Goal: Task Accomplishment & Management: Manage account settings

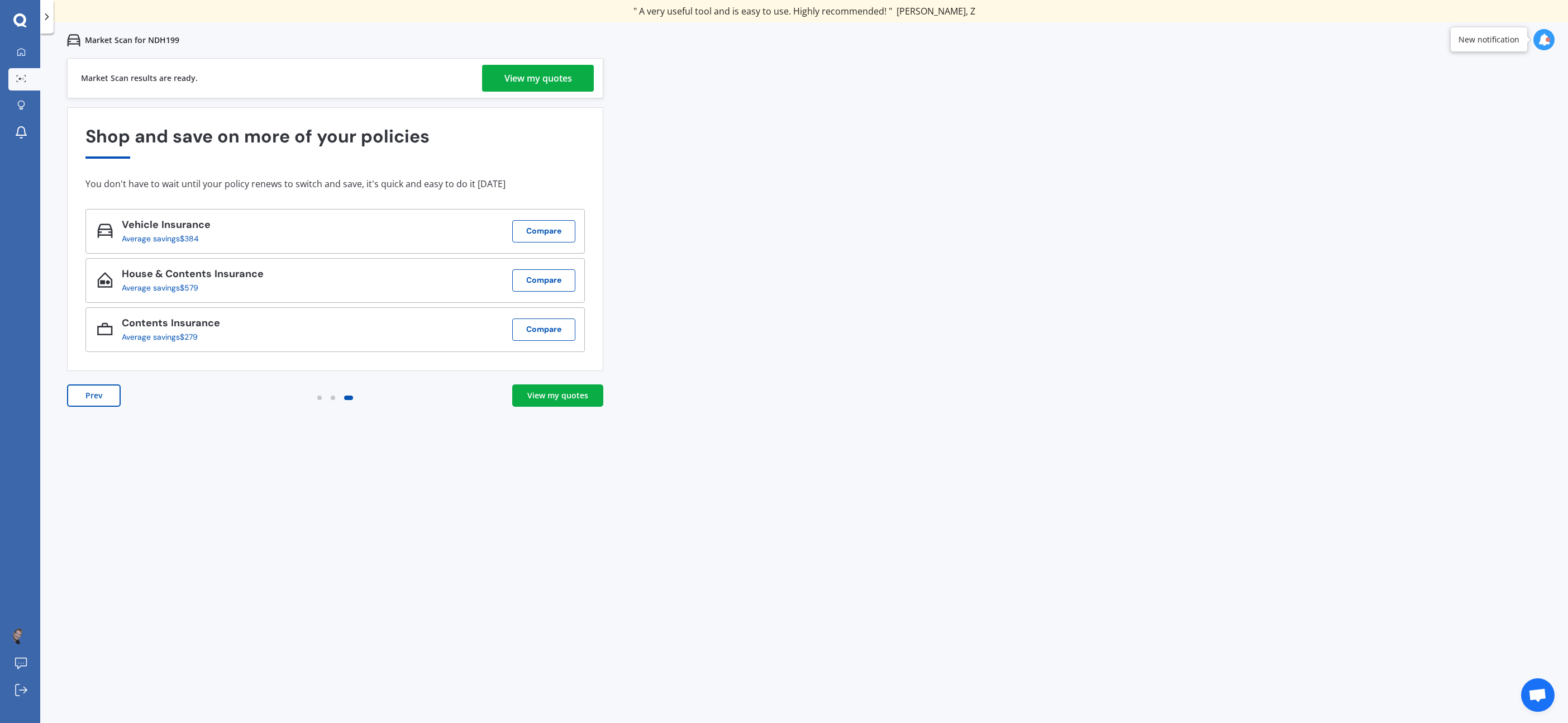
click at [570, 395] on div "View my quotes" at bounding box center [558, 395] width 61 height 11
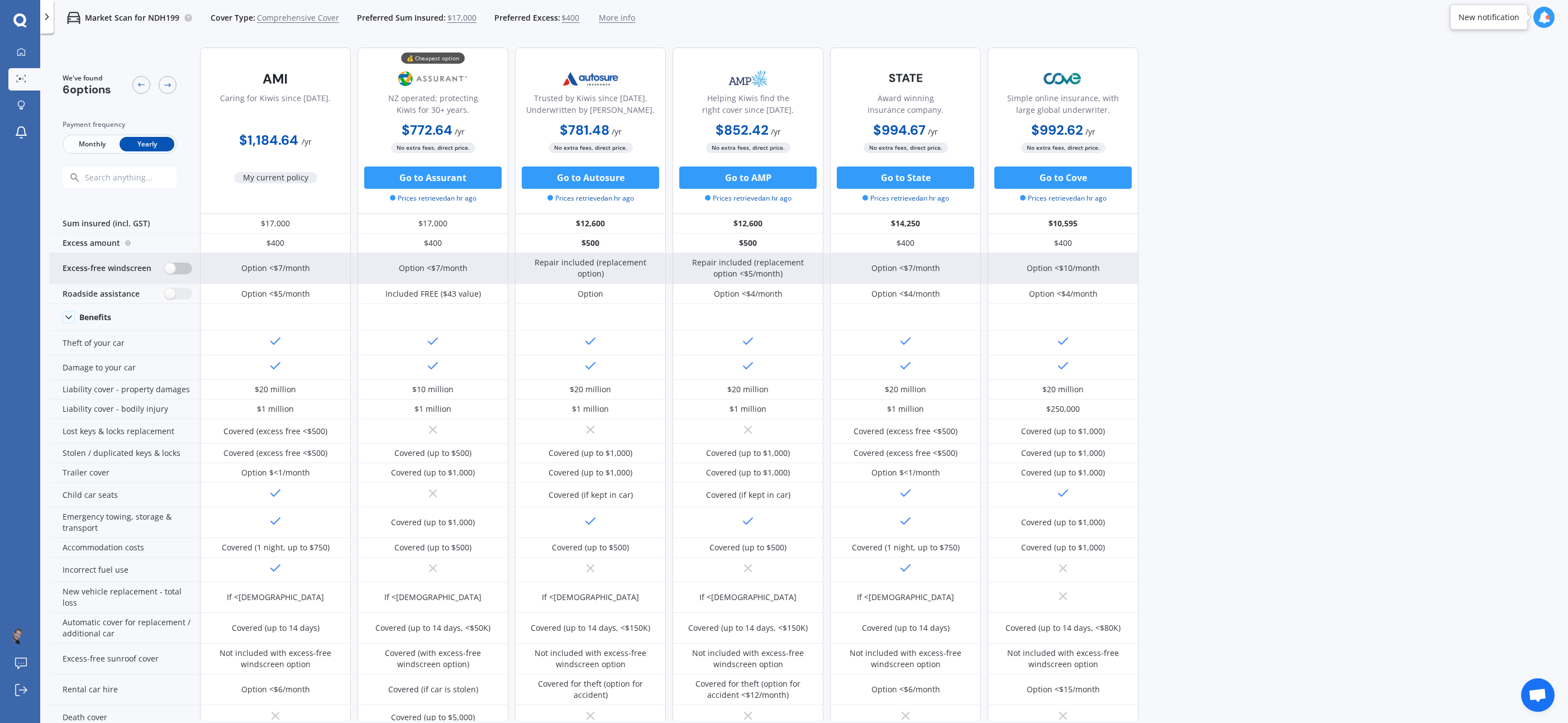
click at [172, 270] on label at bounding box center [178, 268] width 28 height 12
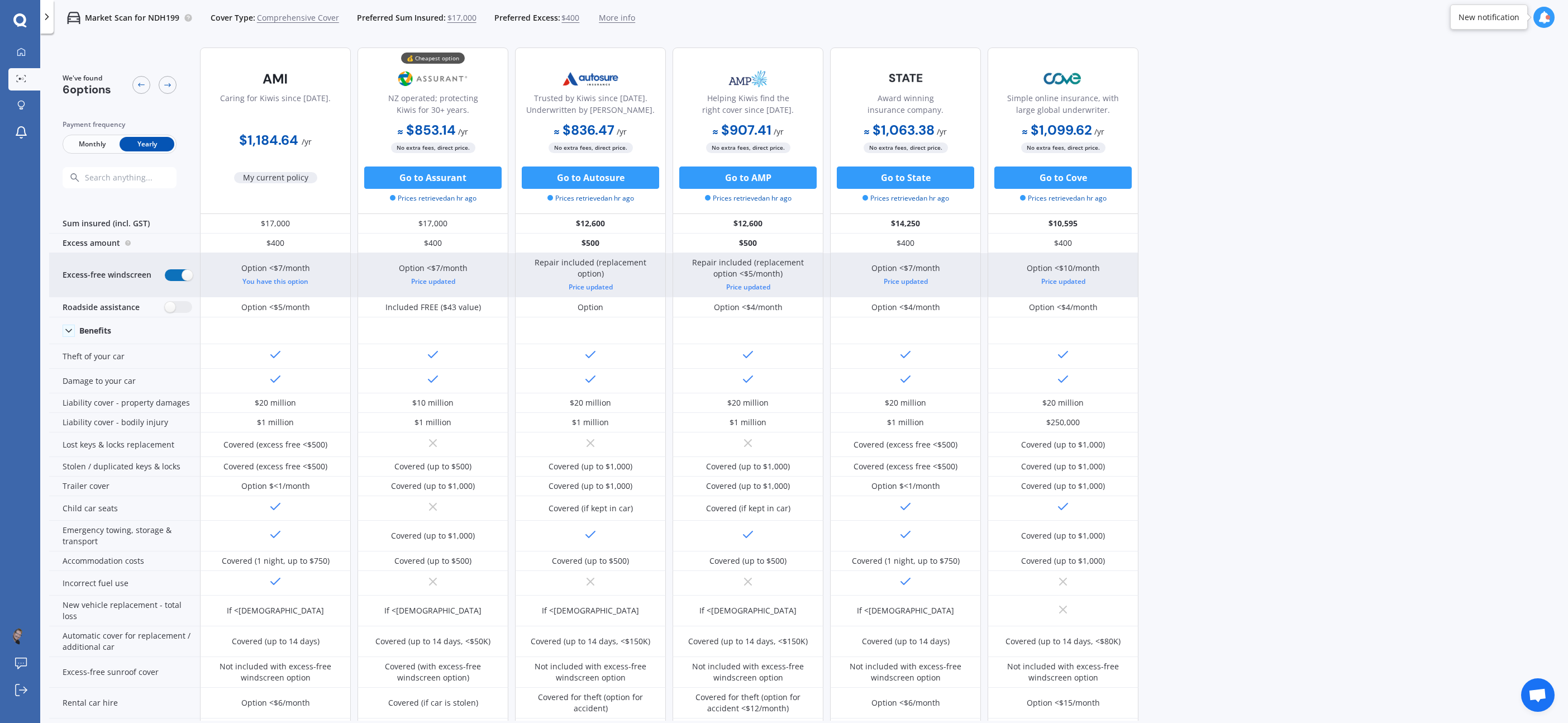
click at [181, 273] on label at bounding box center [178, 275] width 28 height 12
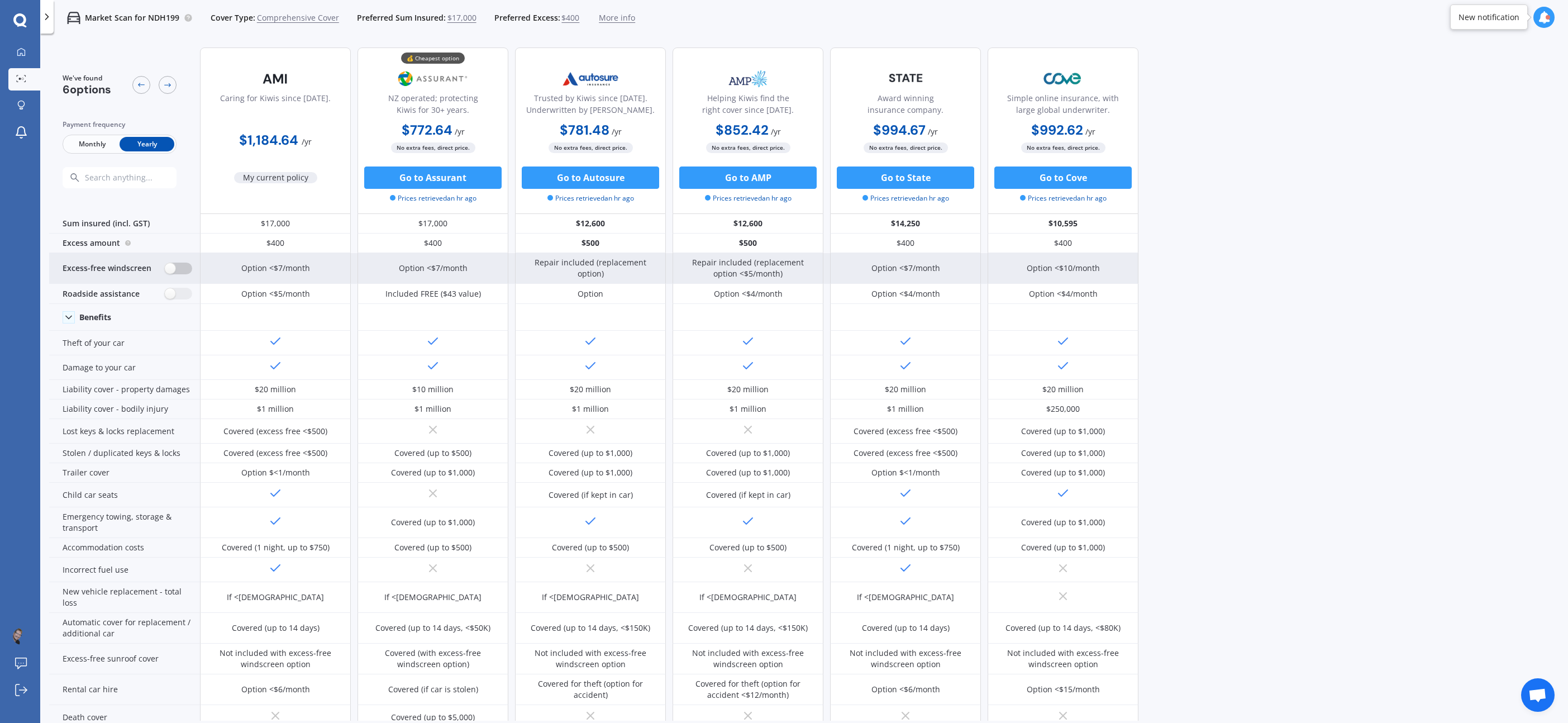
click at [180, 273] on label at bounding box center [178, 268] width 28 height 12
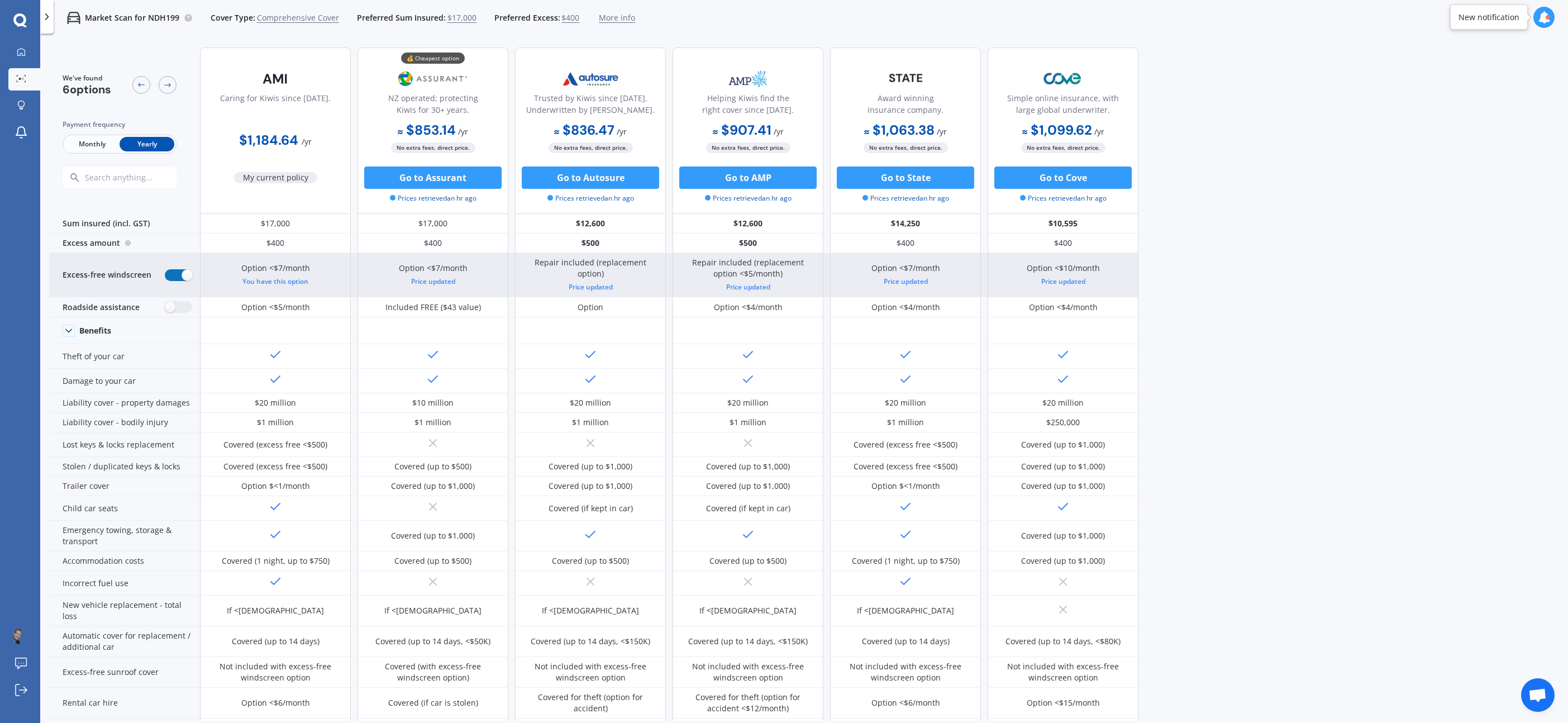
click at [180, 273] on label at bounding box center [178, 275] width 28 height 12
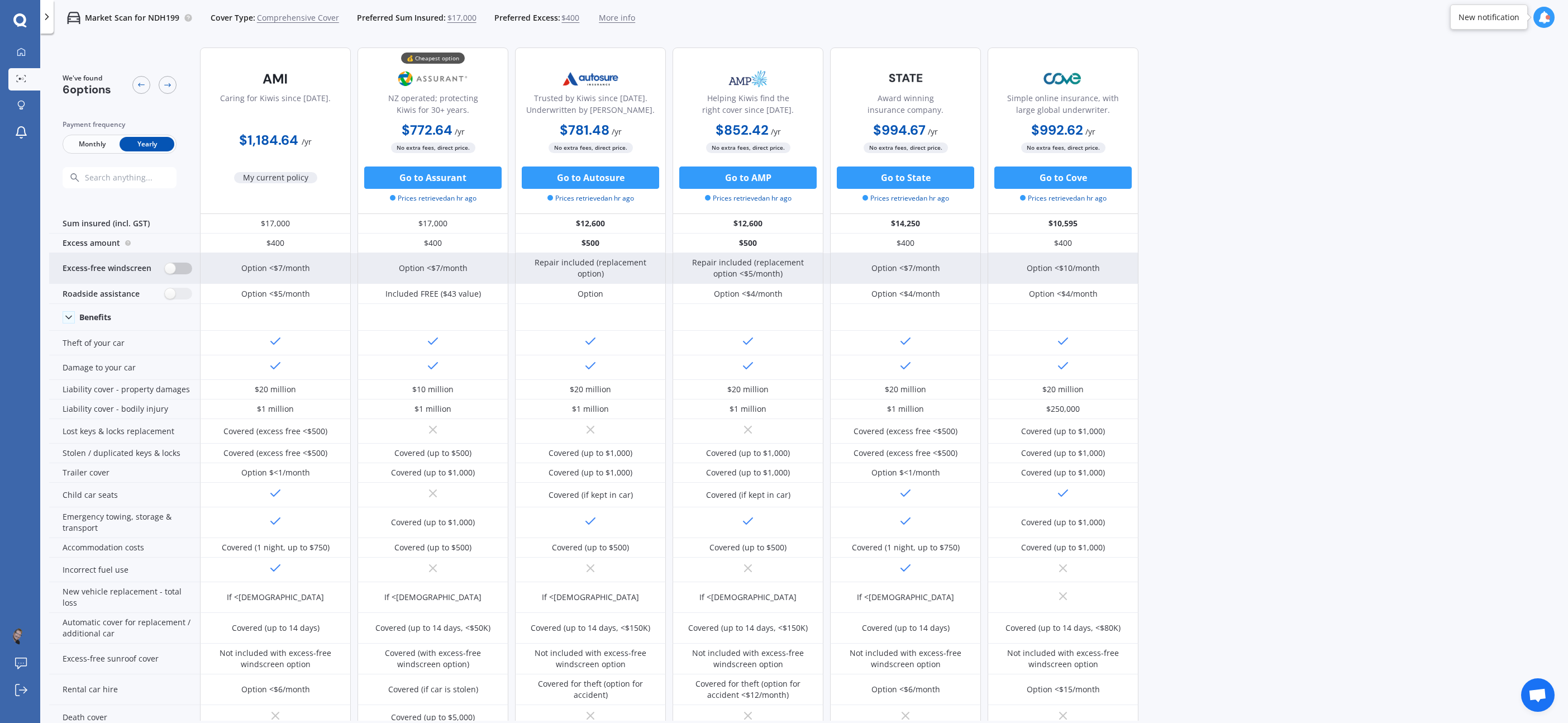
click at [173, 269] on label at bounding box center [178, 268] width 28 height 12
radio input "true"
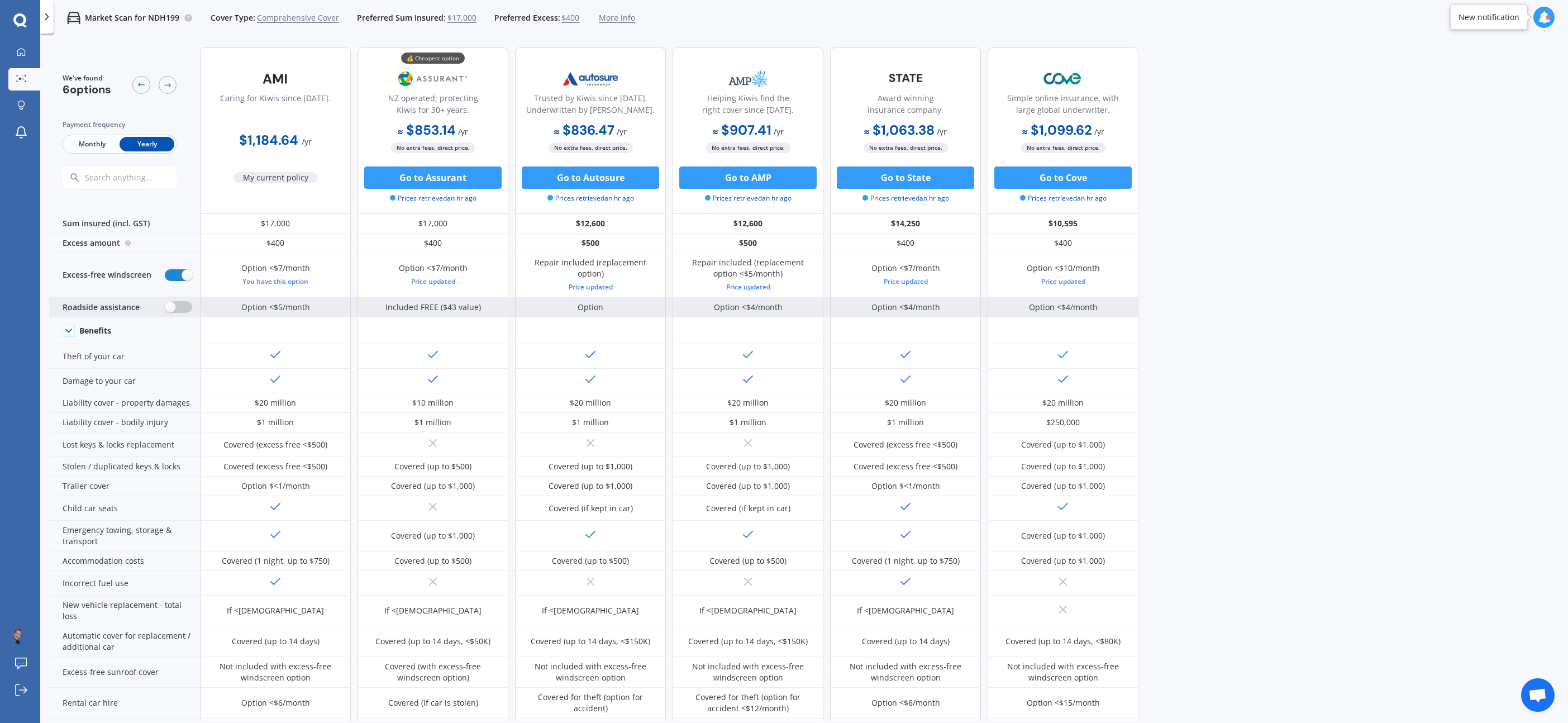
click at [168, 308] on label at bounding box center [178, 306] width 28 height 12
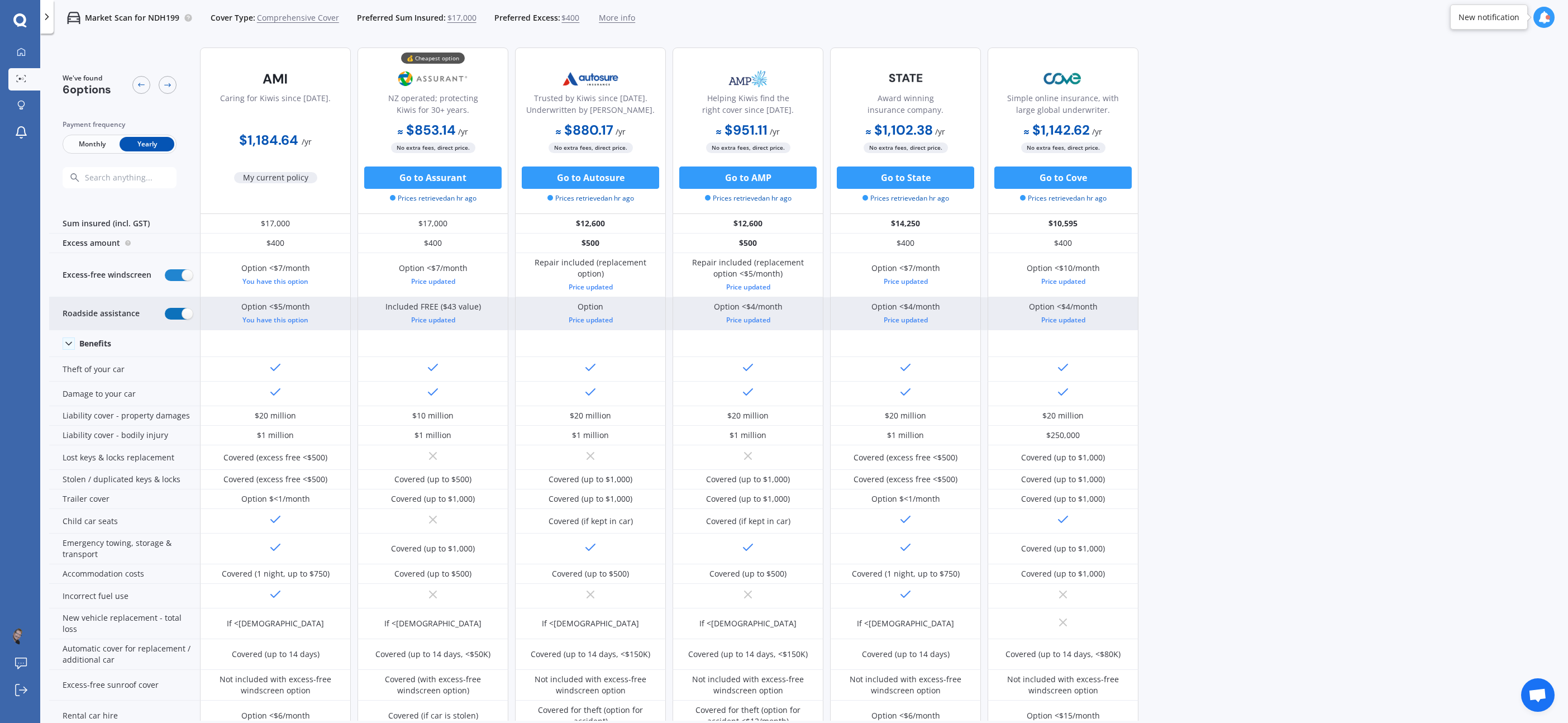
click at [166, 308] on label at bounding box center [178, 313] width 28 height 12
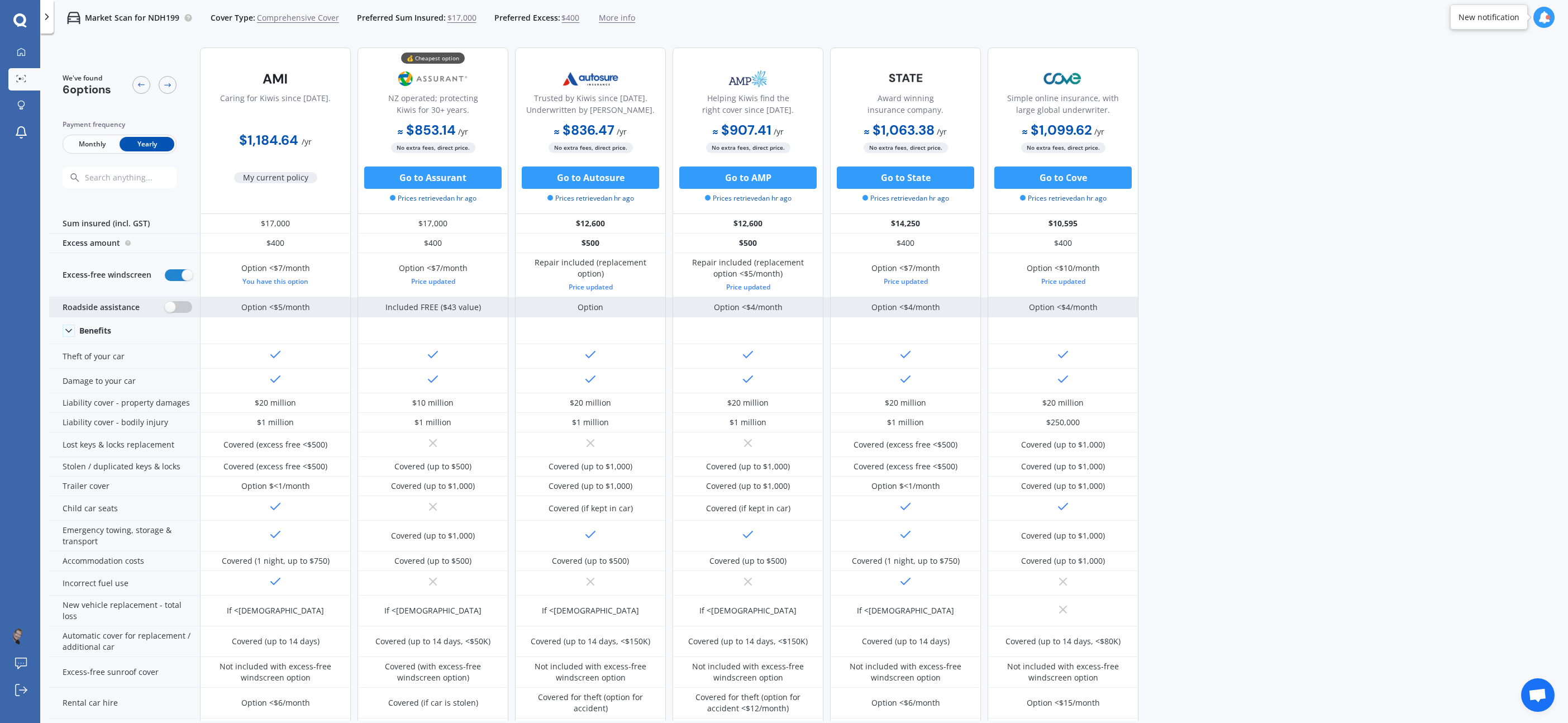
click at [166, 308] on label at bounding box center [178, 306] width 28 height 12
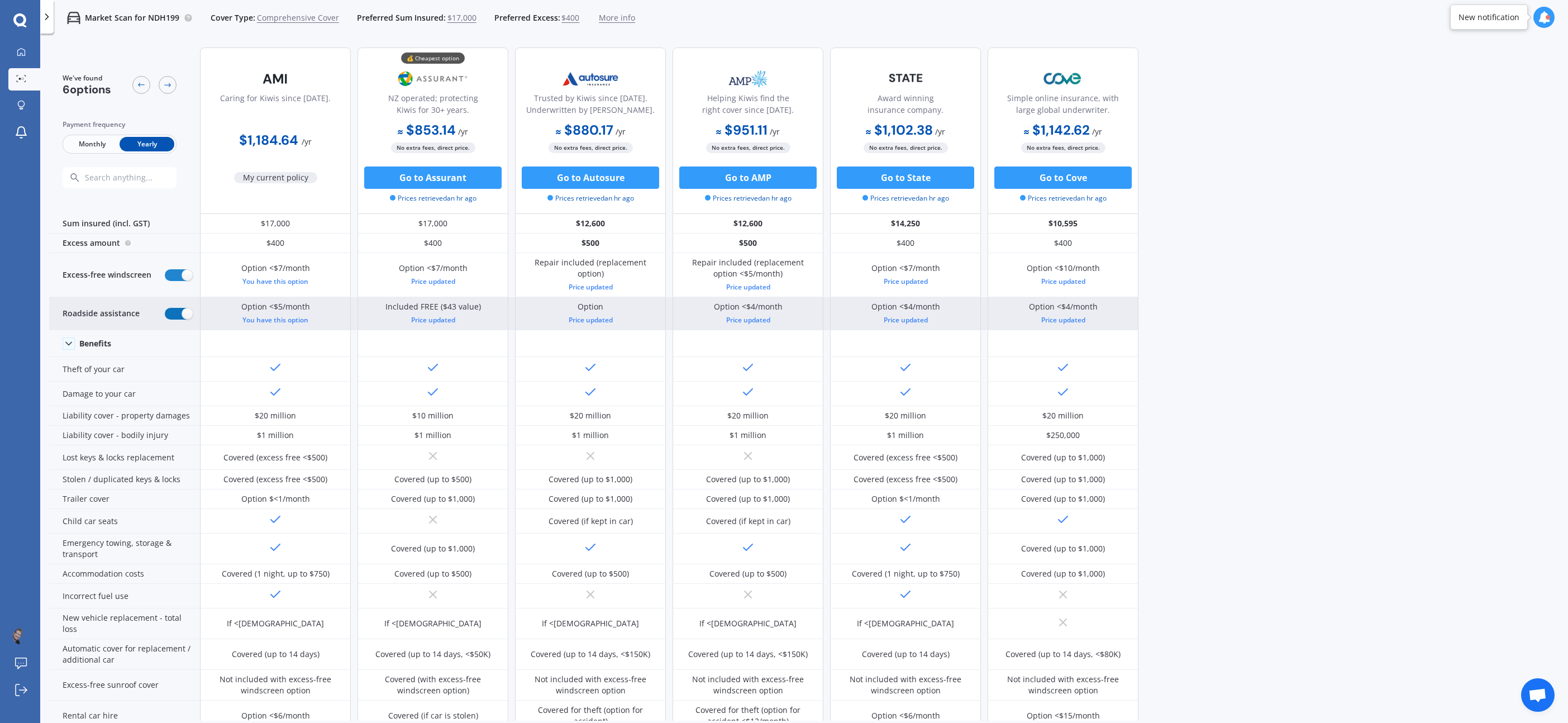
click at [165, 308] on label at bounding box center [178, 313] width 28 height 12
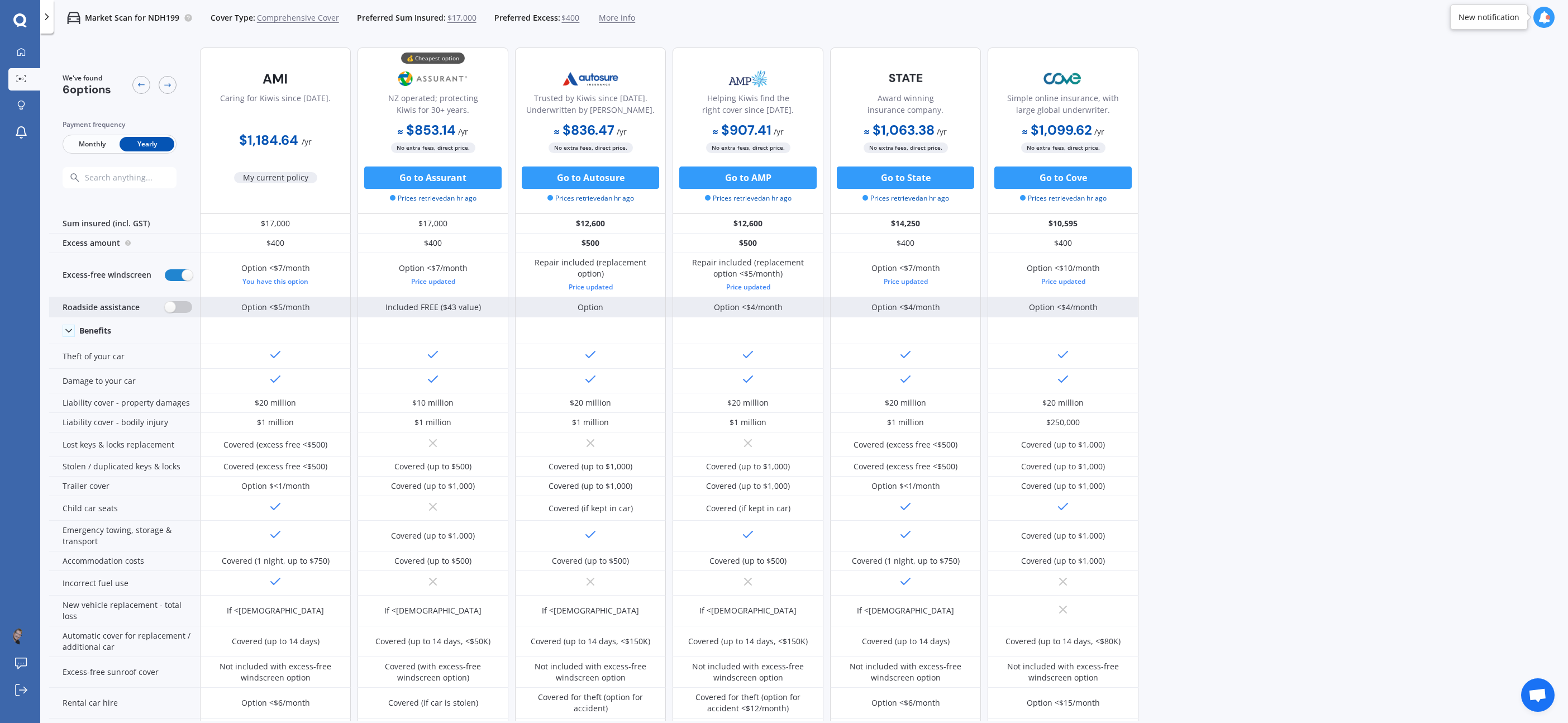
click at [165, 307] on label at bounding box center [178, 306] width 28 height 12
radio input "true"
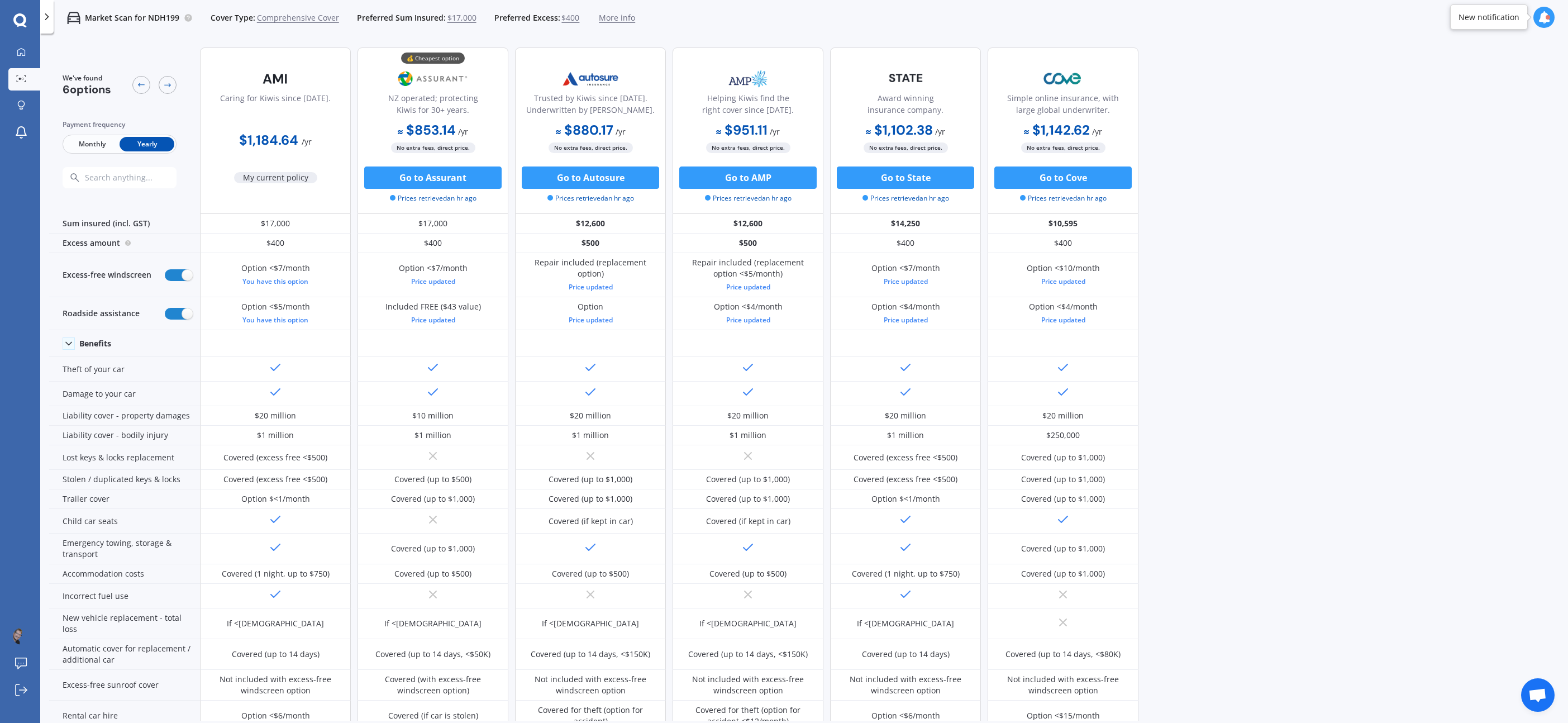
click at [84, 141] on span "Monthly" at bounding box center [92, 144] width 55 height 14
click at [20, 50] on icon at bounding box center [20, 51] width 9 height 9
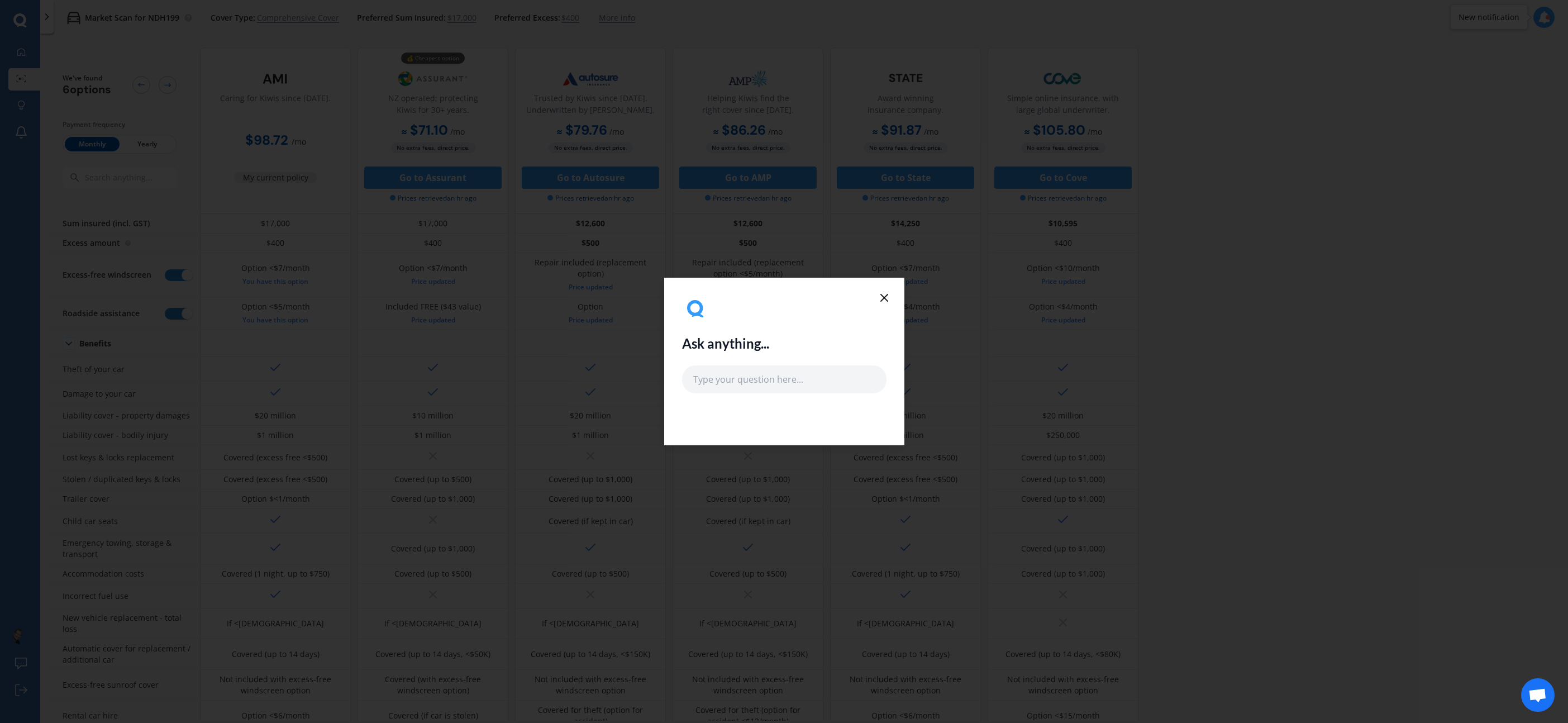
click at [883, 303] on icon at bounding box center [884, 298] width 13 height 13
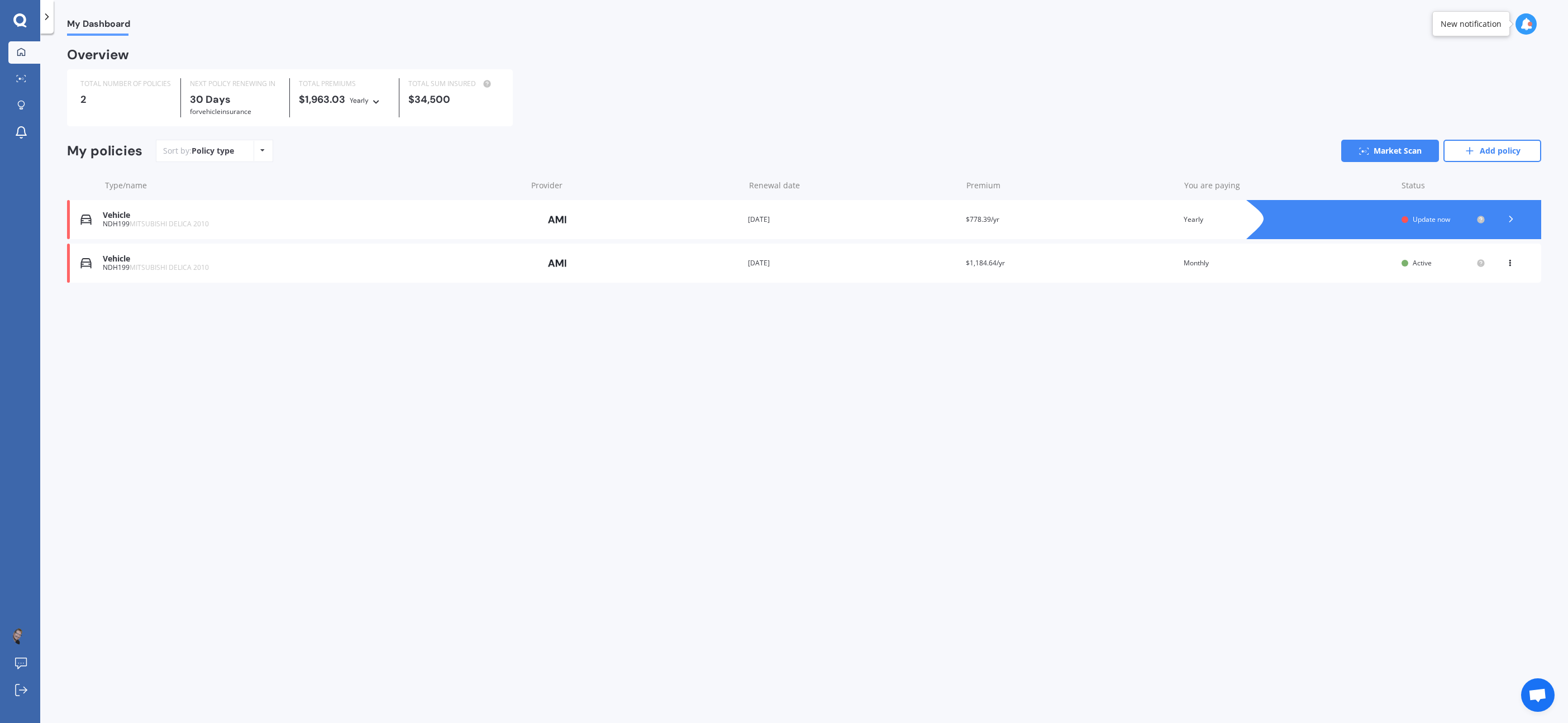
click at [1423, 218] on span "Update now" at bounding box center [1432, 219] width 38 height 9
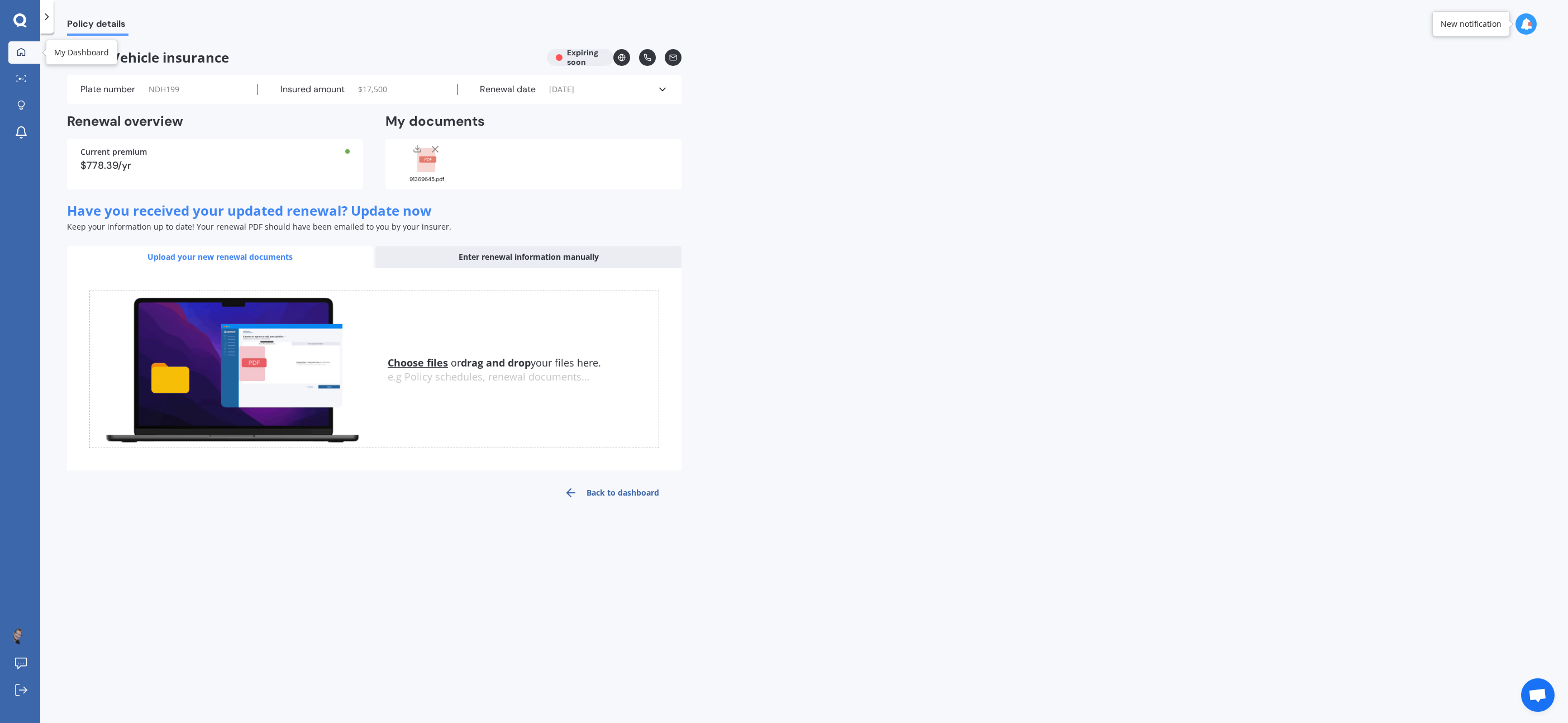
click at [18, 54] on icon at bounding box center [20, 51] width 9 height 9
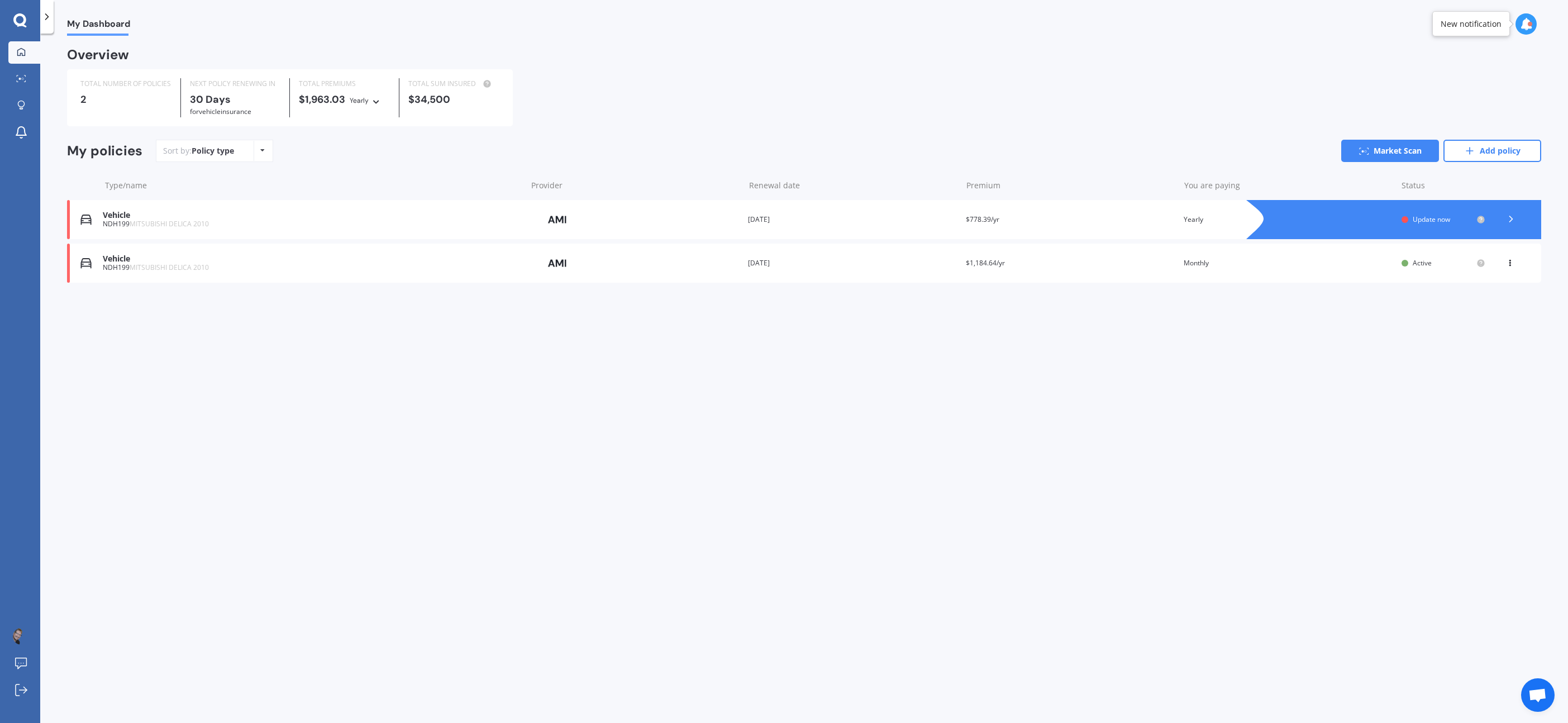
click at [1443, 224] on span "Update now" at bounding box center [1432, 219] width 38 height 9
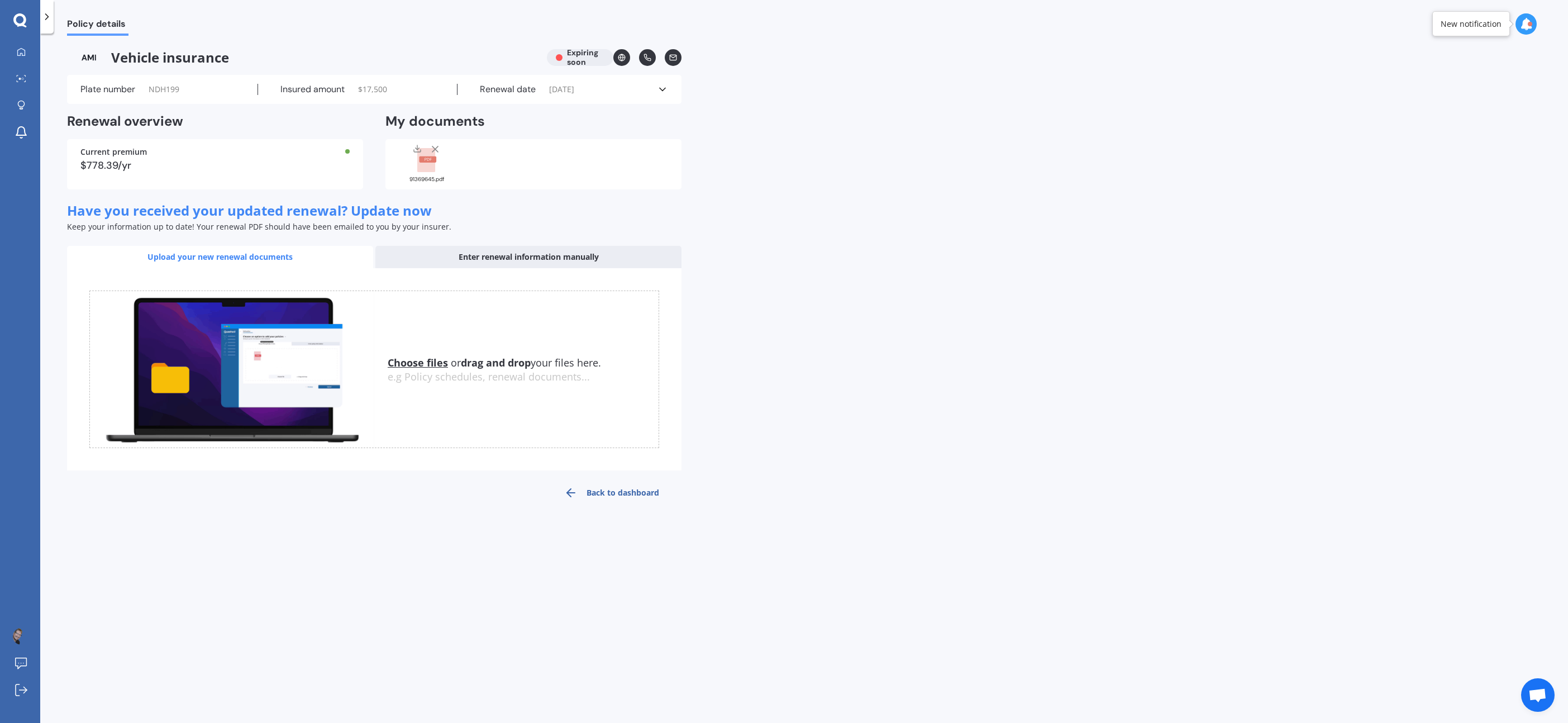
click at [599, 491] on link "Back to dashboard" at bounding box center [611, 493] width 139 height 27
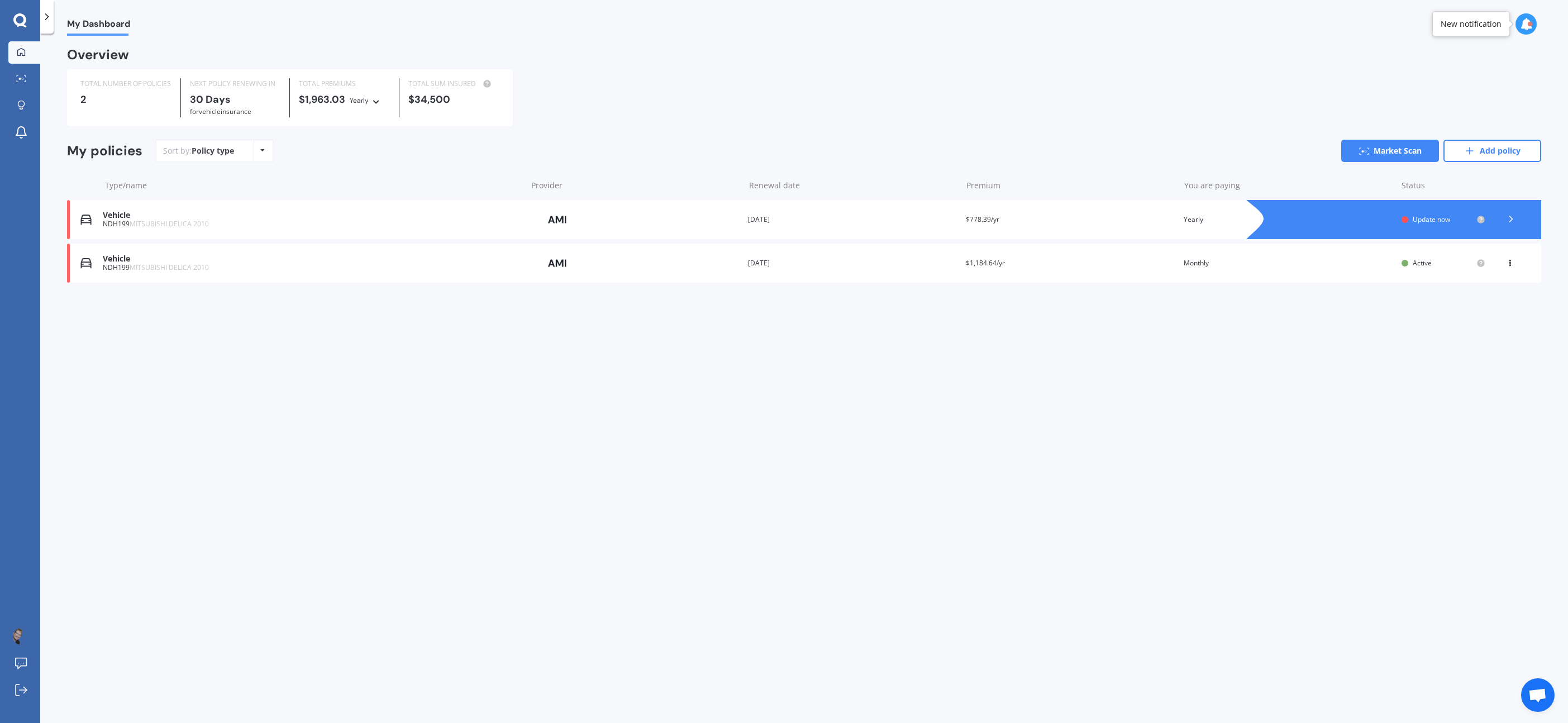
click at [1504, 217] on div at bounding box center [1511, 219] width 34 height 17
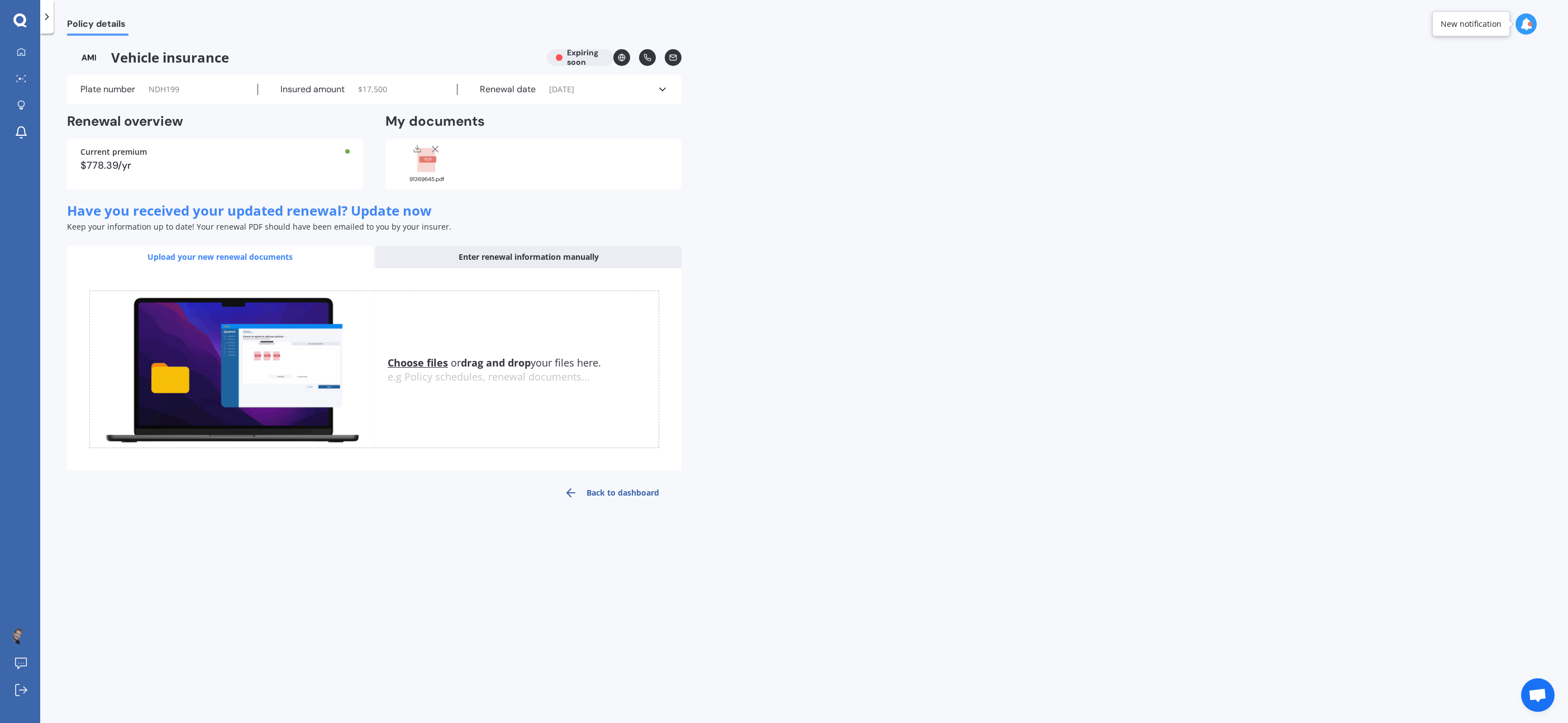
click at [1543, 691] on span "Open chat" at bounding box center [1537, 696] width 18 height 16
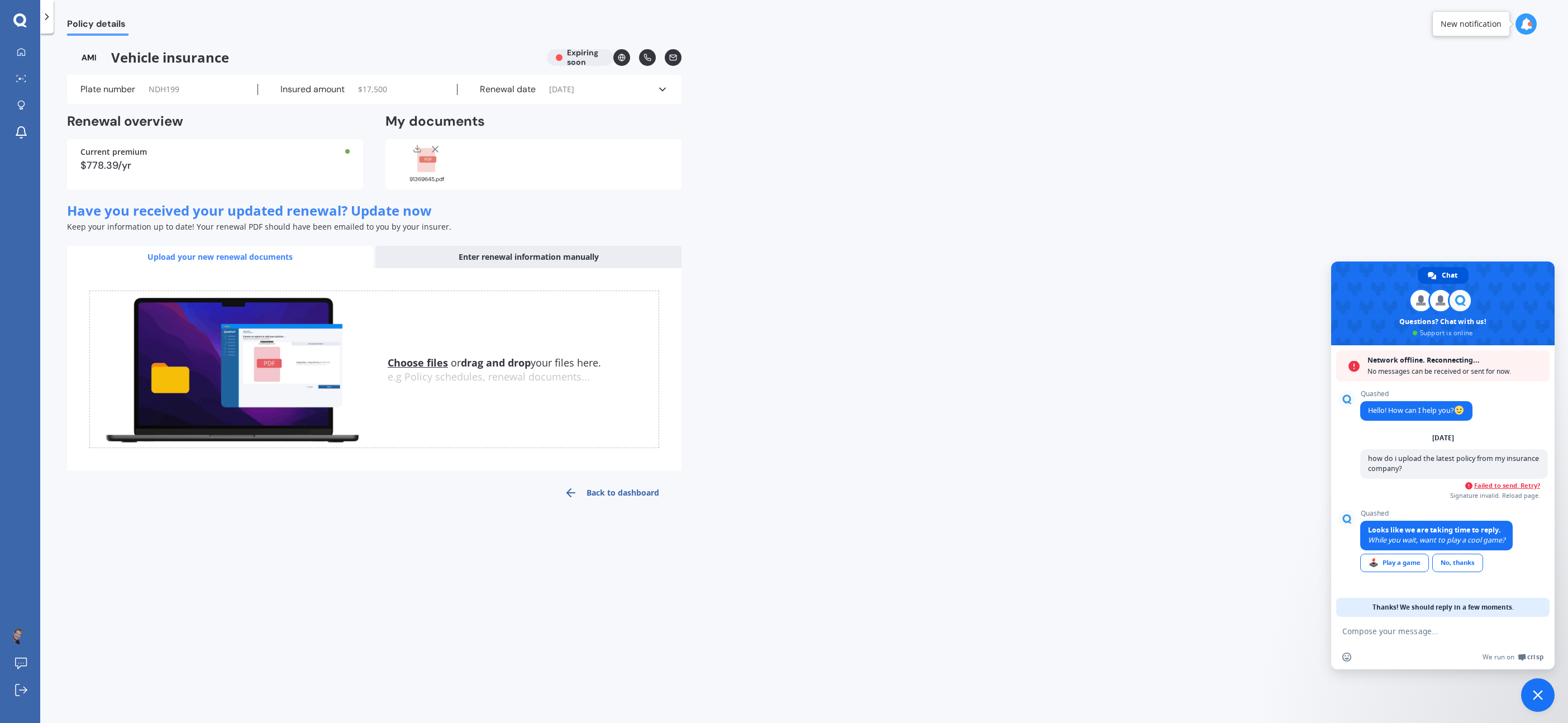
click at [1367, 631] on textarea "Compose your message..." at bounding box center [1430, 631] width 176 height 10
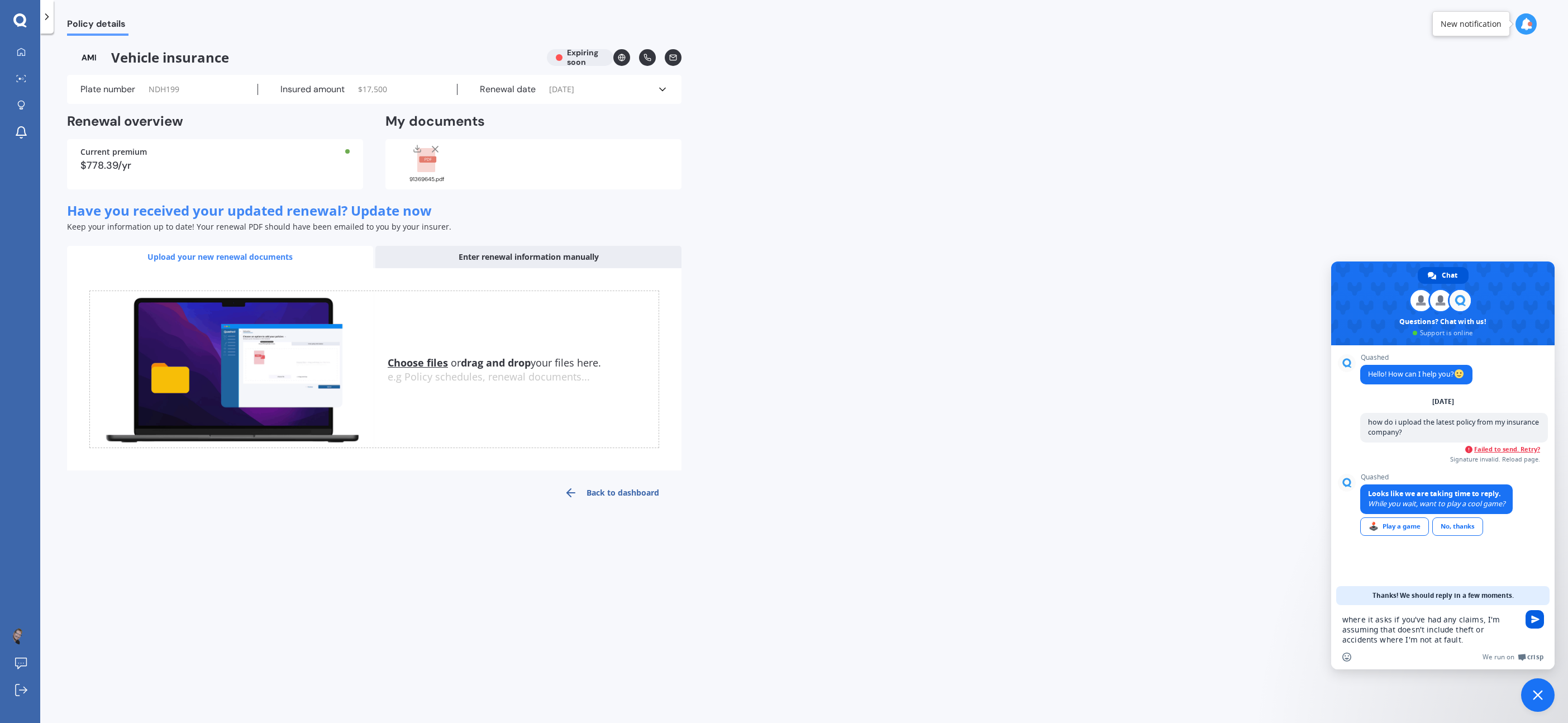
type textarea "where it asks if you've had any claims, I'm assuming that doesn't include theft…"
click at [1529, 616] on span "Send" at bounding box center [1534, 619] width 18 height 18
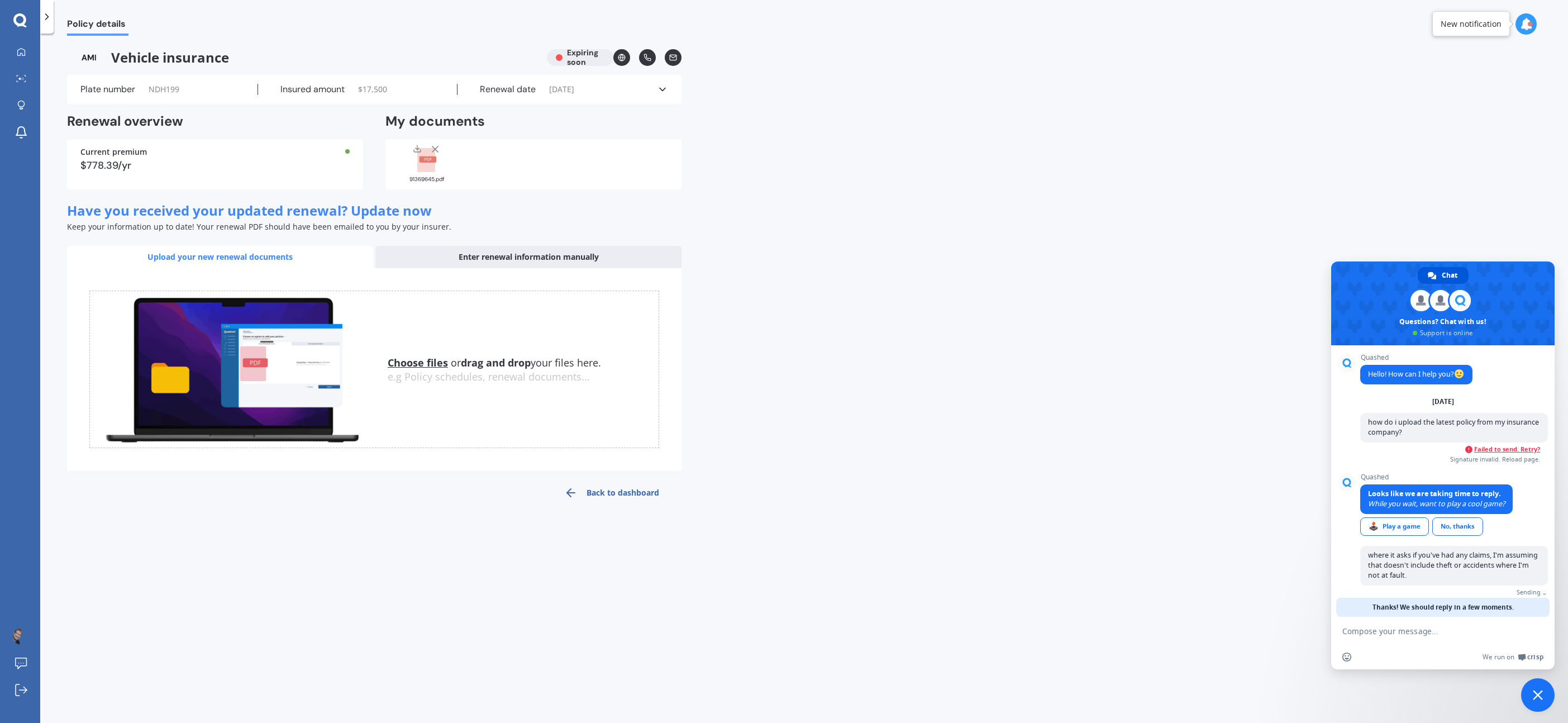
scroll to position [13, 0]
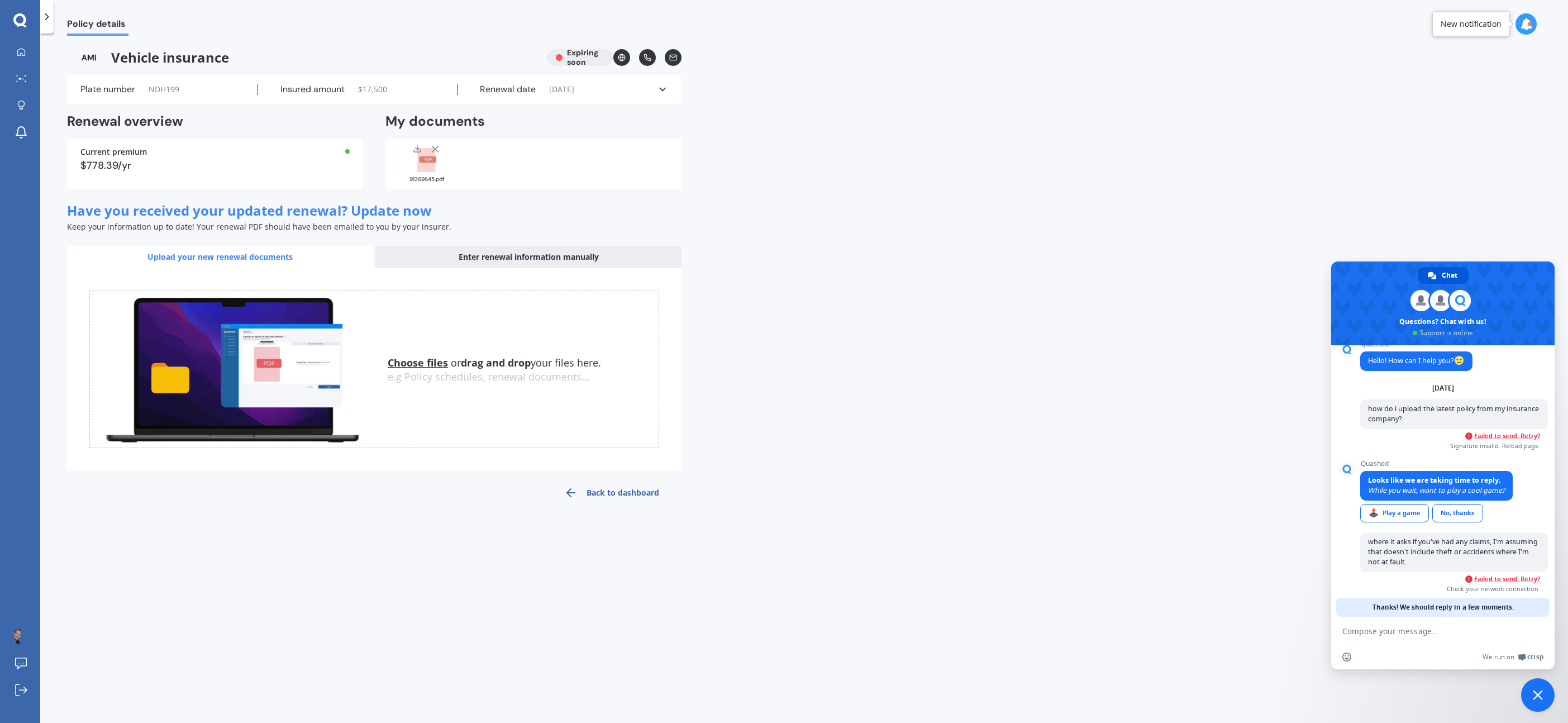
click at [1536, 689] on span "Close chat" at bounding box center [1537, 695] width 34 height 34
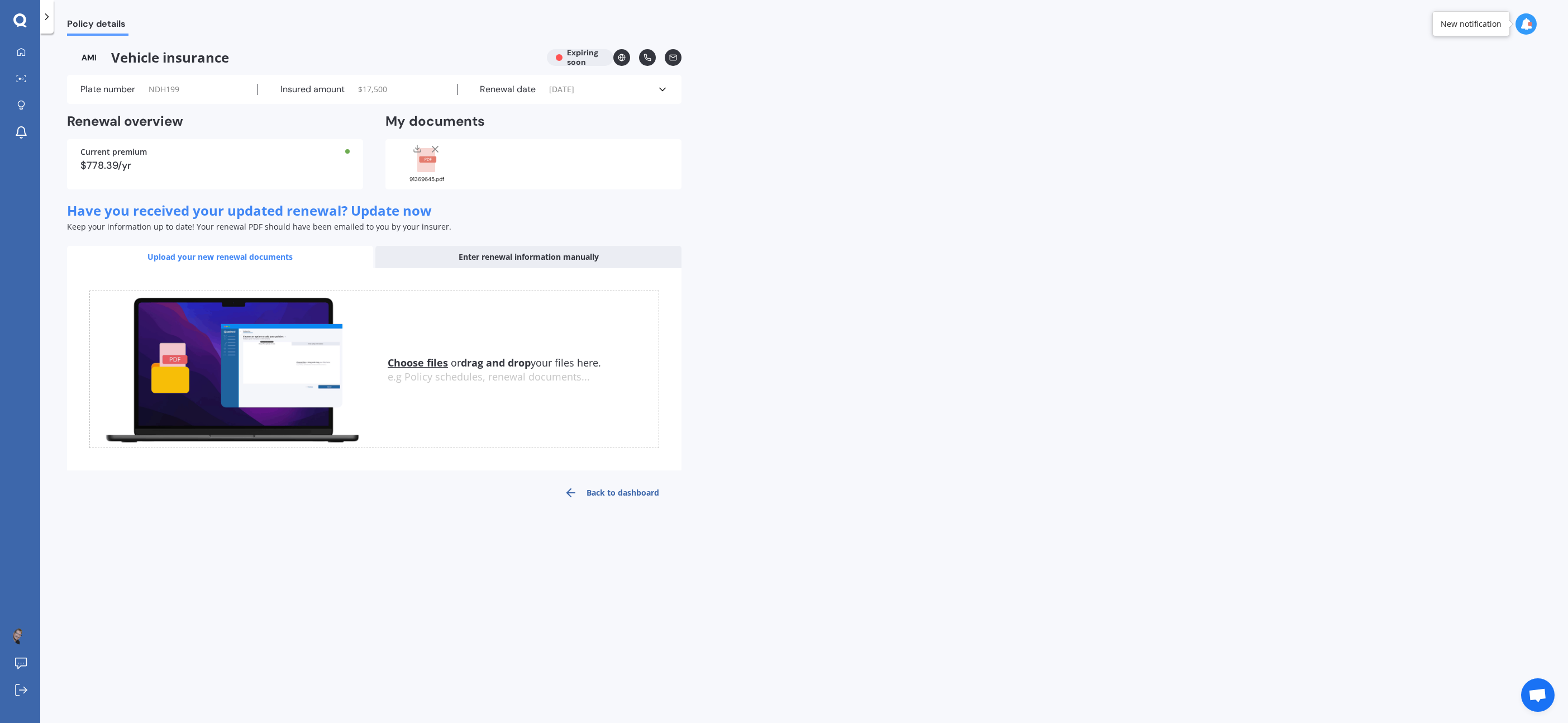
click at [1533, 24] on div at bounding box center [1525, 24] width 21 height 21
click at [1525, 24] on icon at bounding box center [1526, 24] width 13 height 13
click at [1525, 24] on icon at bounding box center [1526, 24] width 13 height 13
click at [659, 89] on icon at bounding box center [662, 89] width 11 height 11
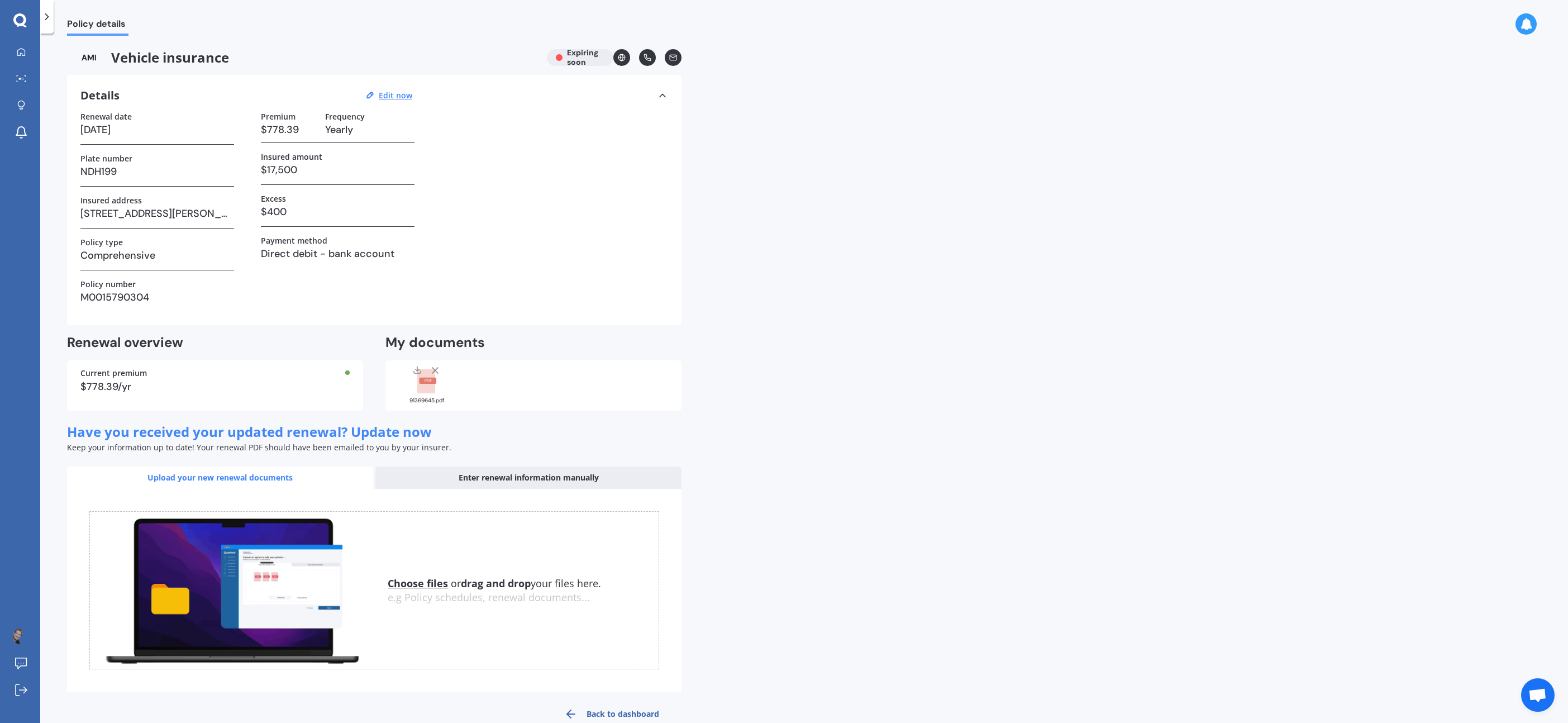
click at [424, 391] on rect at bounding box center [426, 381] width 18 height 24
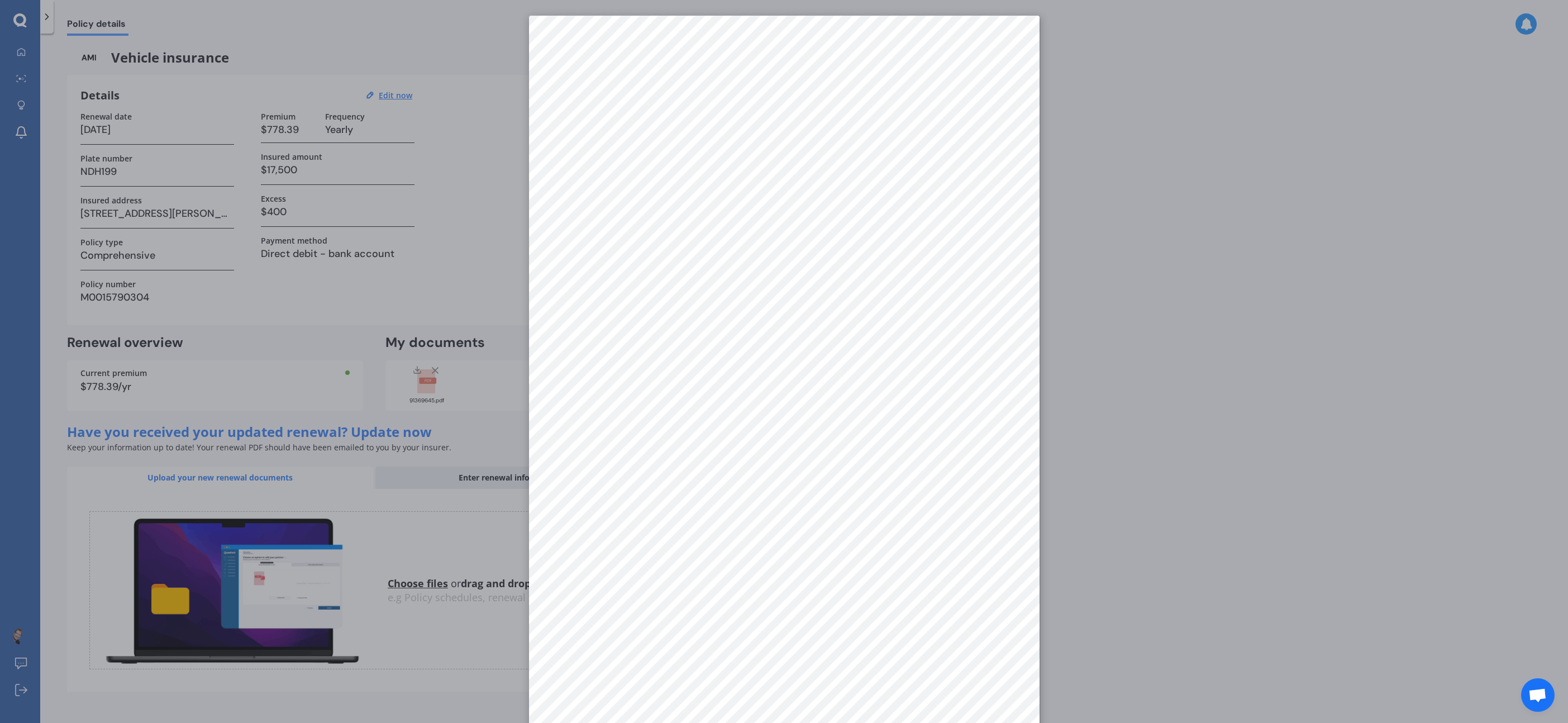
click at [1140, 317] on div at bounding box center [784, 362] width 1568 height 723
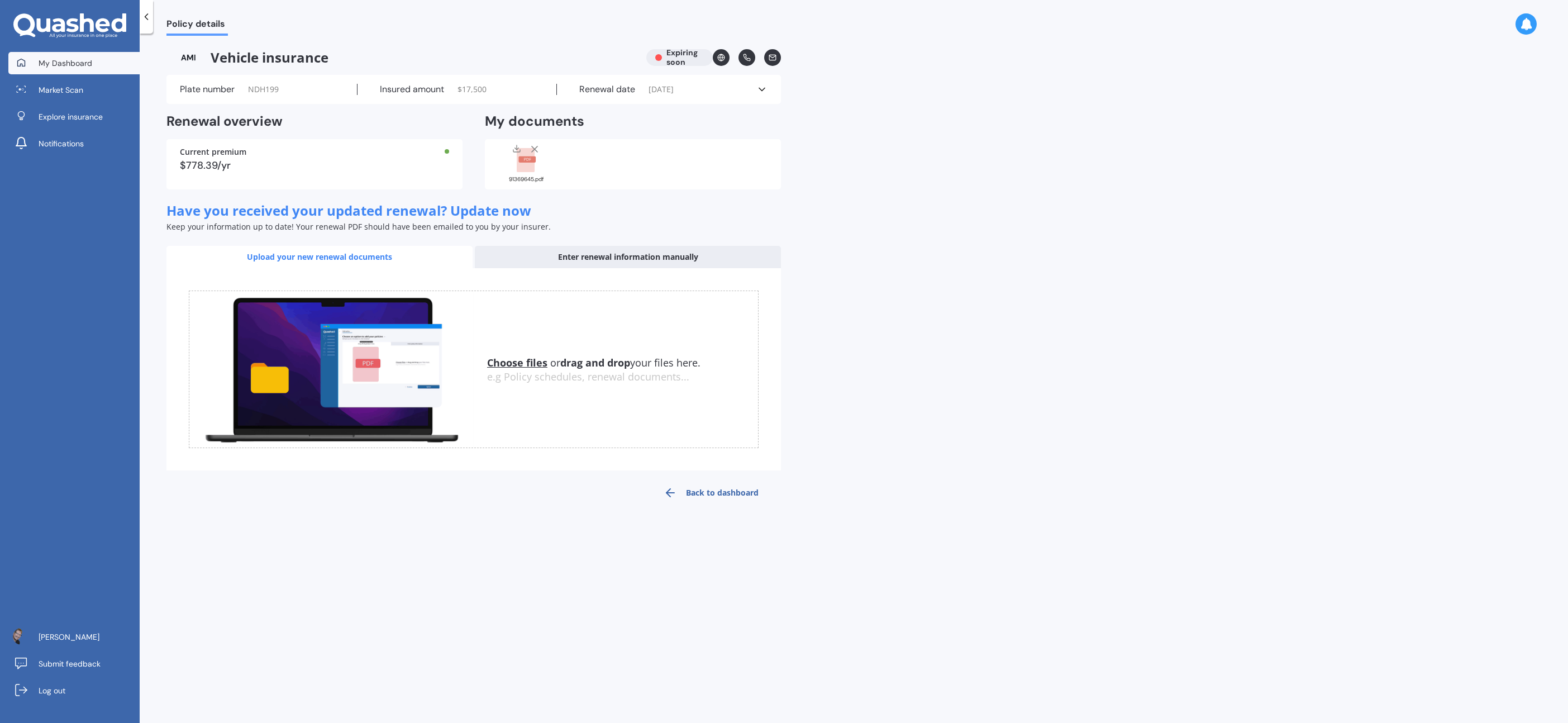
click at [72, 62] on span "My Dashboard" at bounding box center [65, 63] width 54 height 11
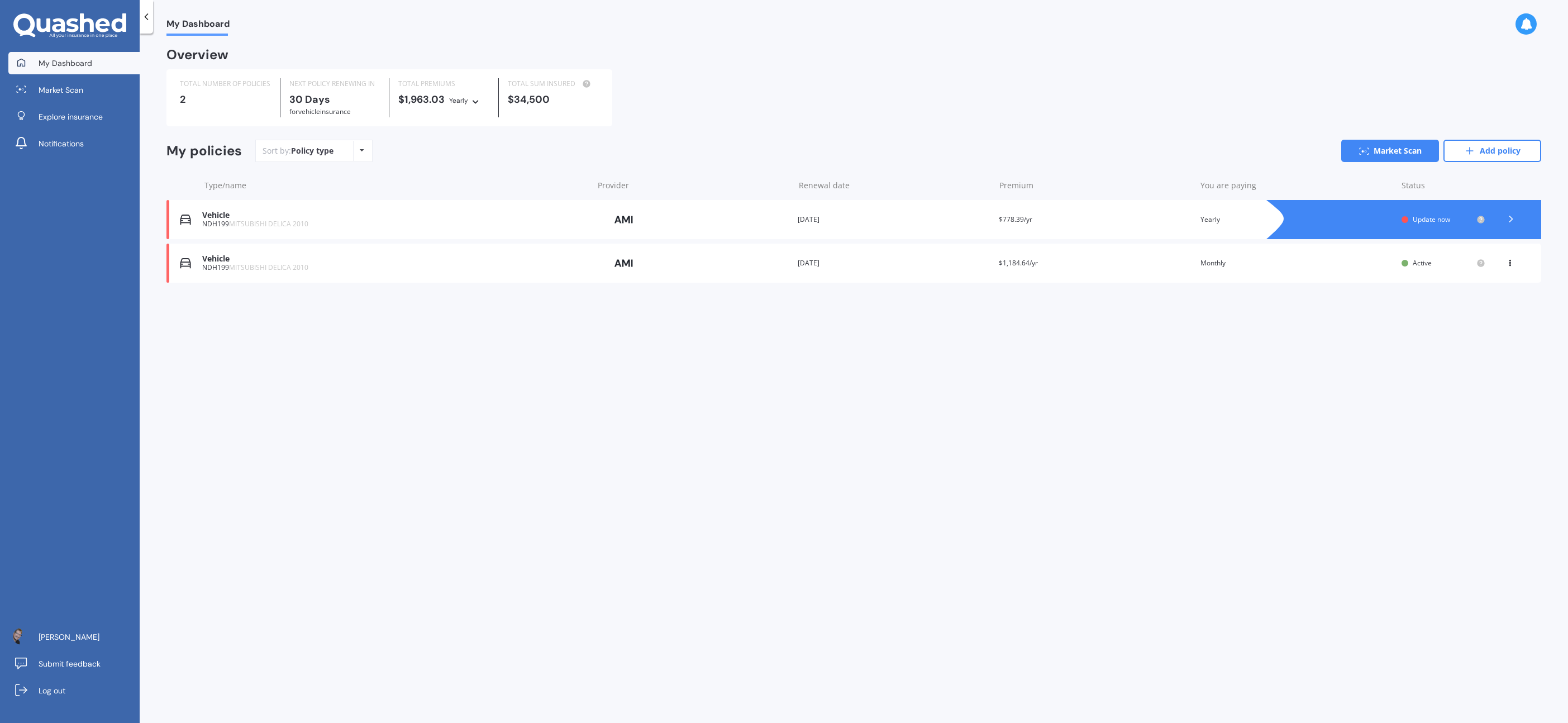
click at [1511, 220] on polyline at bounding box center [1511, 219] width 3 height 6
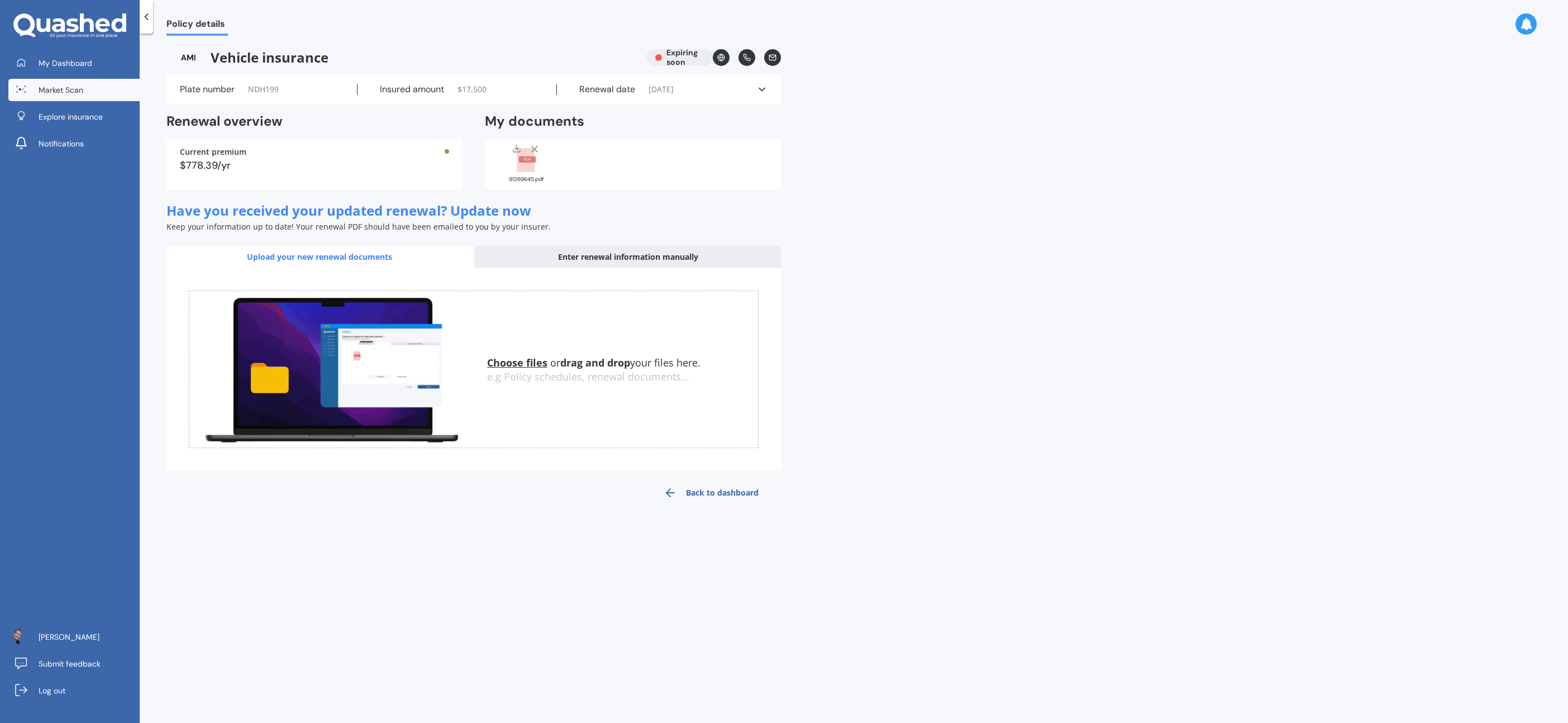
click at [81, 84] on span "Market Scan" at bounding box center [61, 90] width 45 height 11
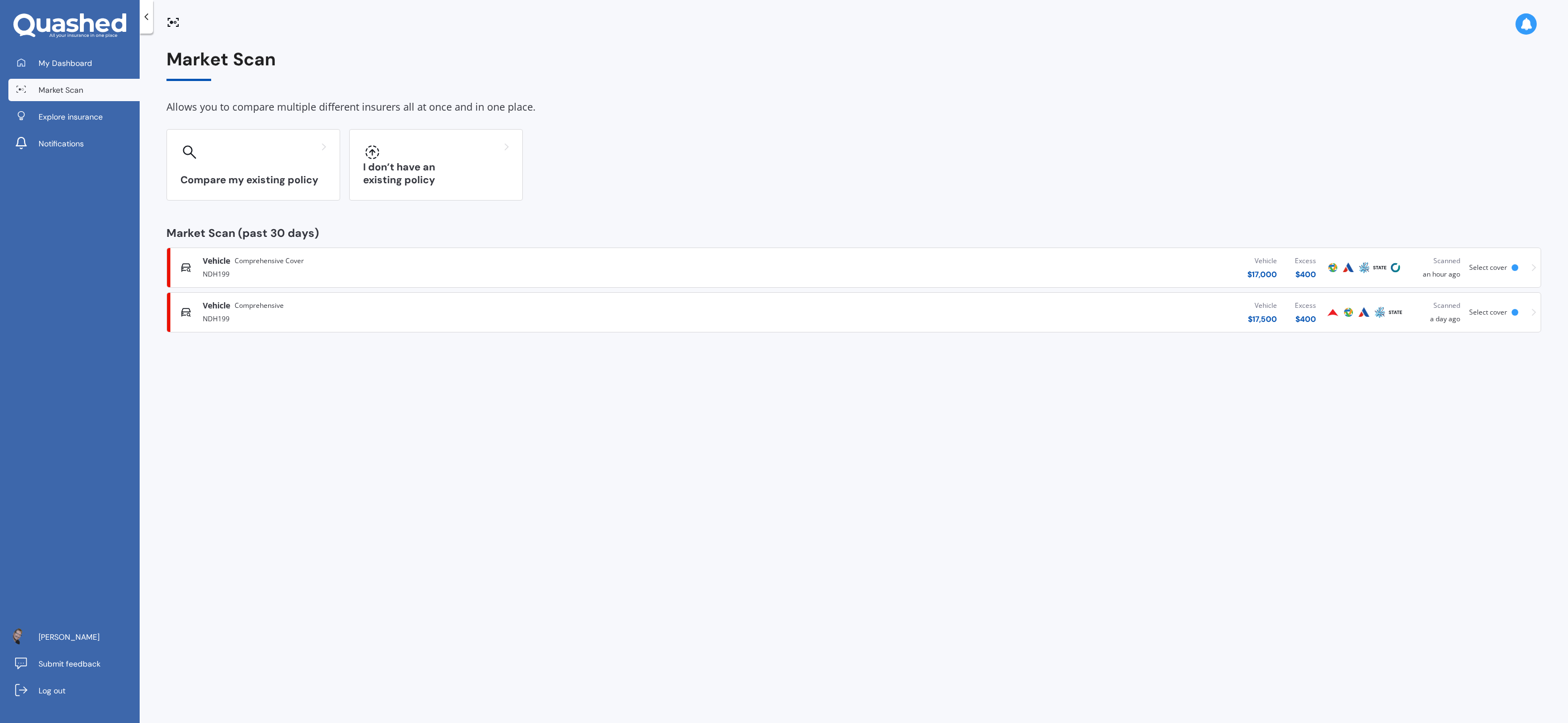
click at [1191, 268] on div "Vehicle $ 17,000 Excess $ 400" at bounding box center [1039, 267] width 573 height 34
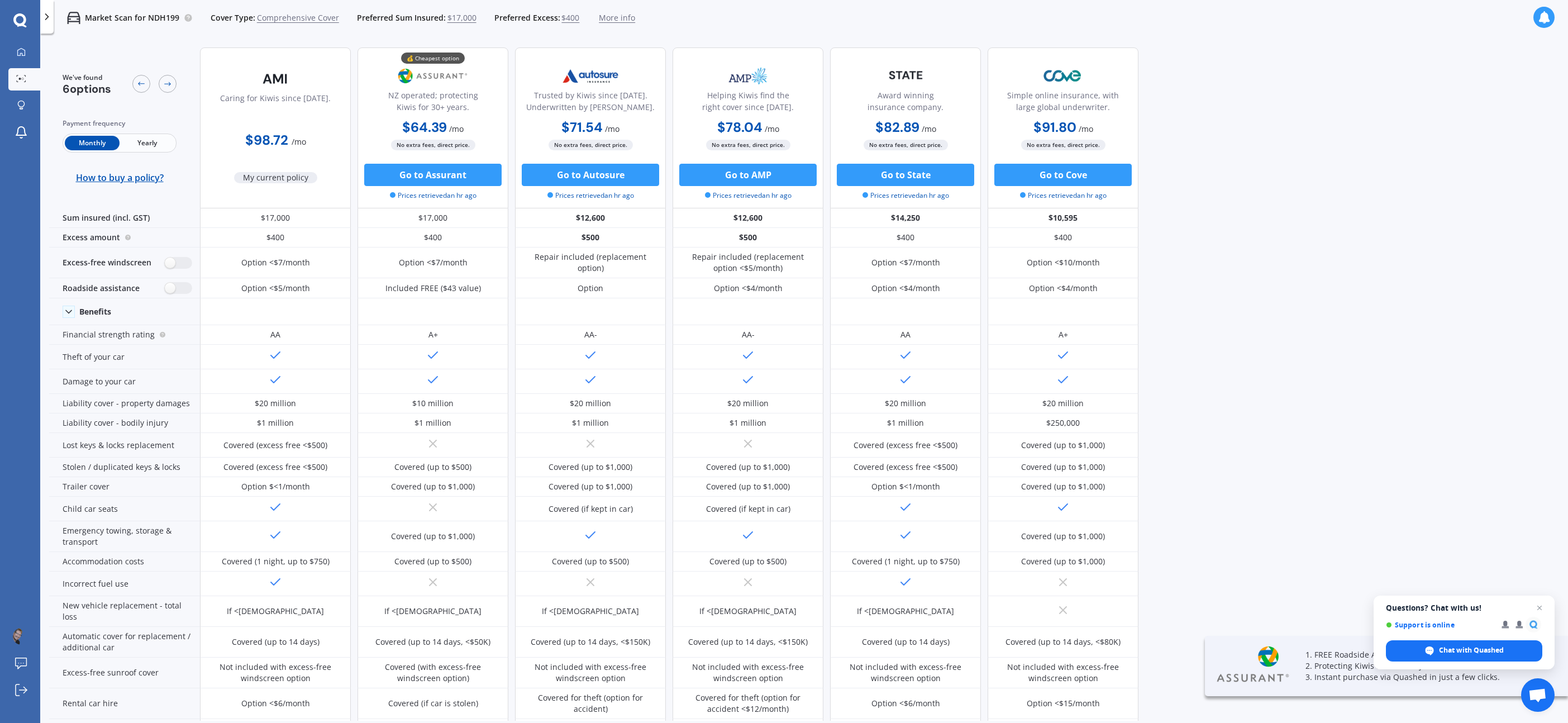
click at [158, 141] on span "Yearly" at bounding box center [147, 143] width 55 height 14
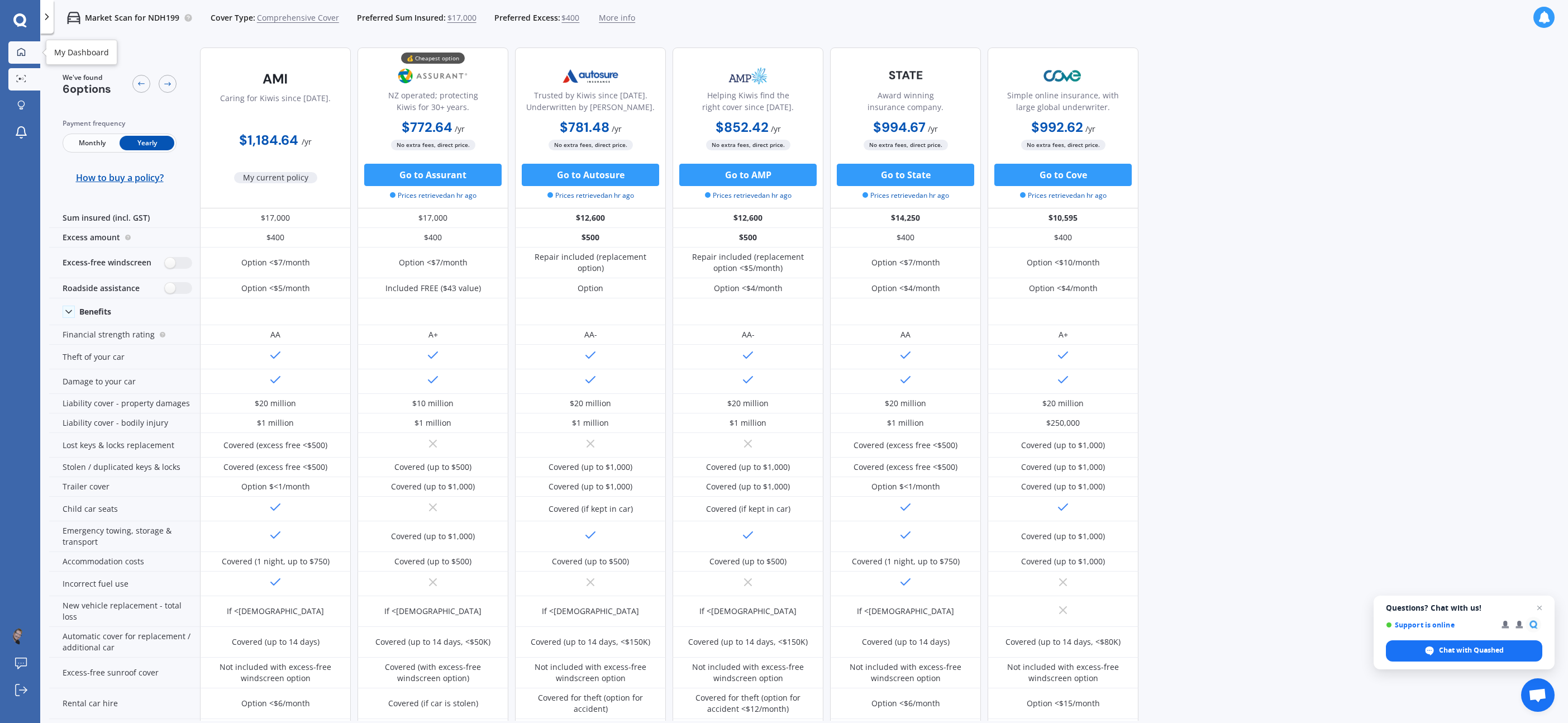
click at [27, 60] on link "My Dashboard" at bounding box center [24, 52] width 32 height 22
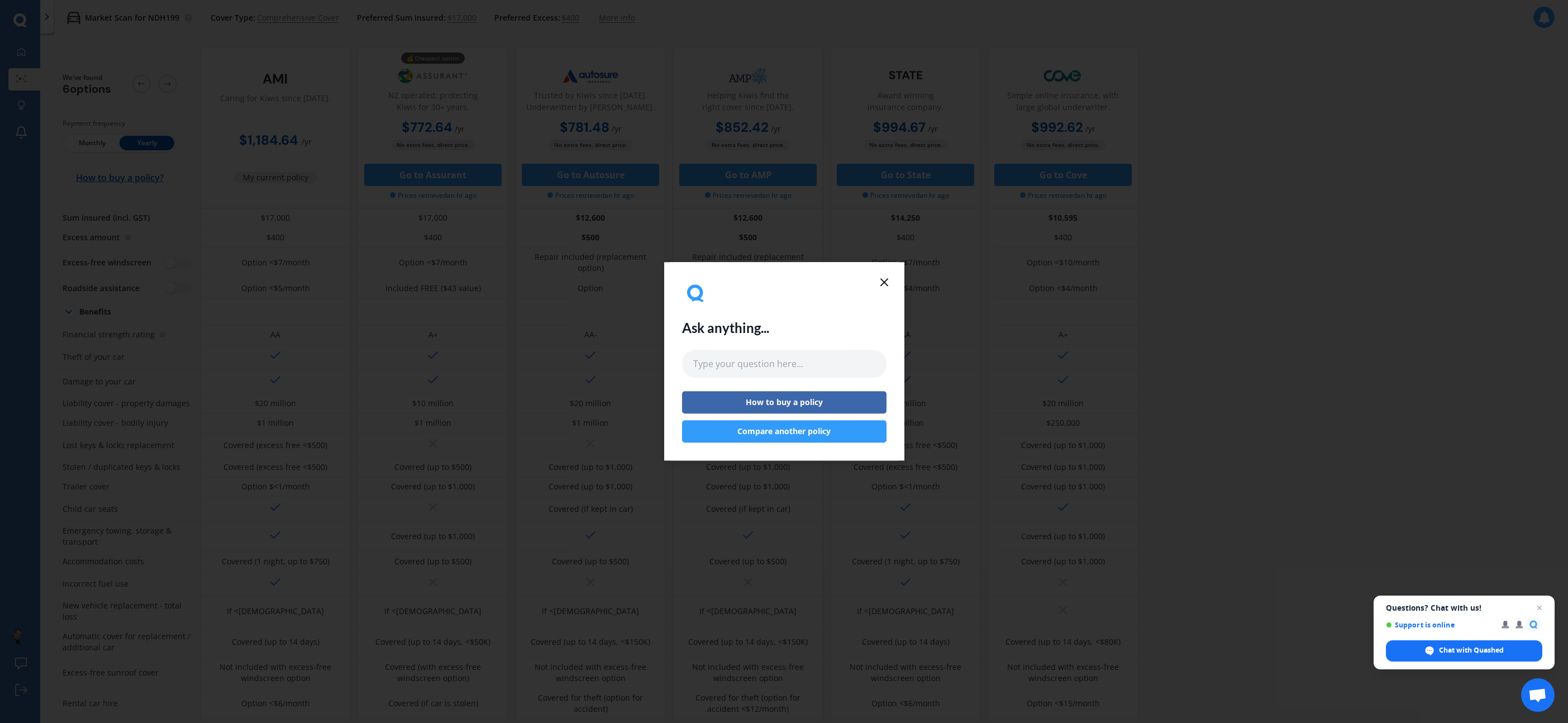
click at [888, 276] on icon at bounding box center [884, 282] width 13 height 13
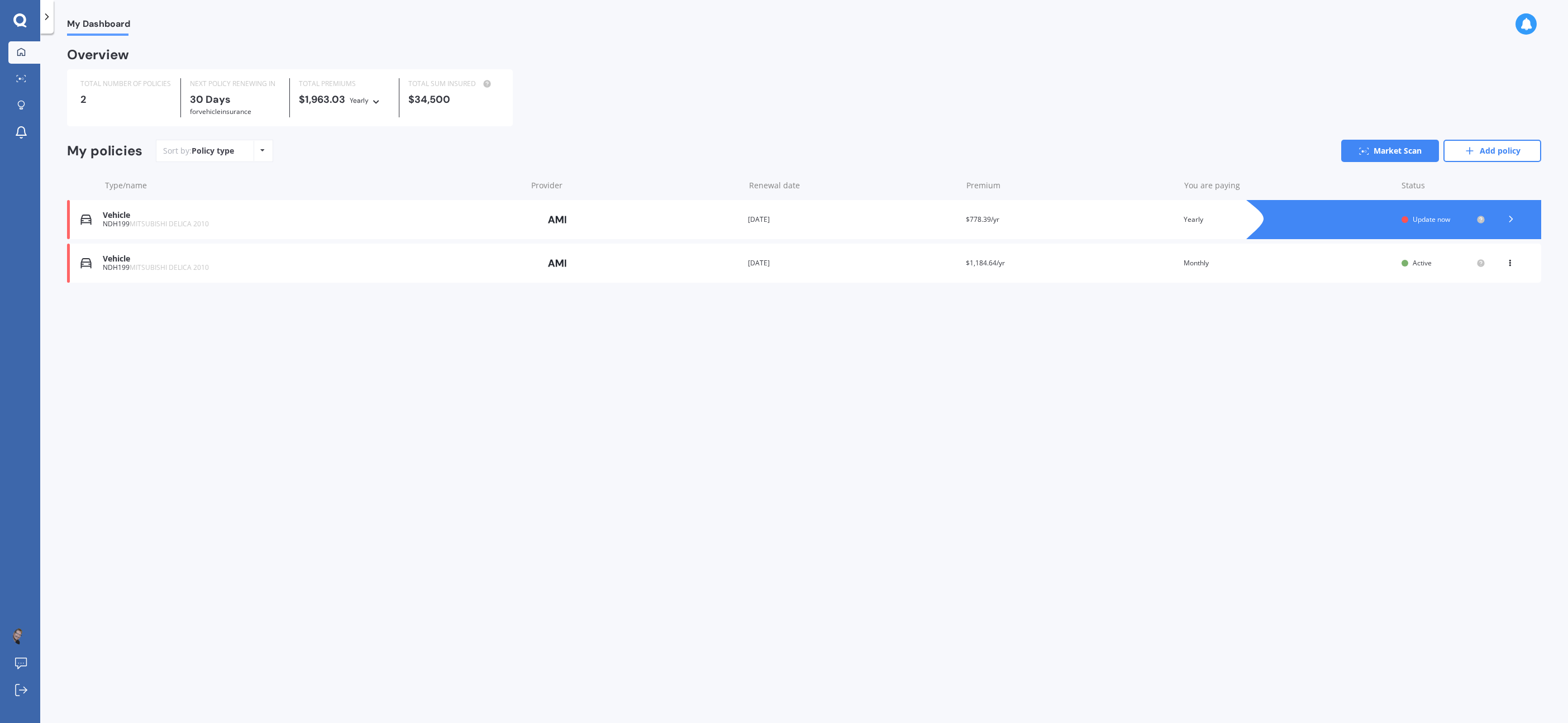
click at [775, 265] on div "Renewal date 27 Oct 2026" at bounding box center [852, 263] width 209 height 11
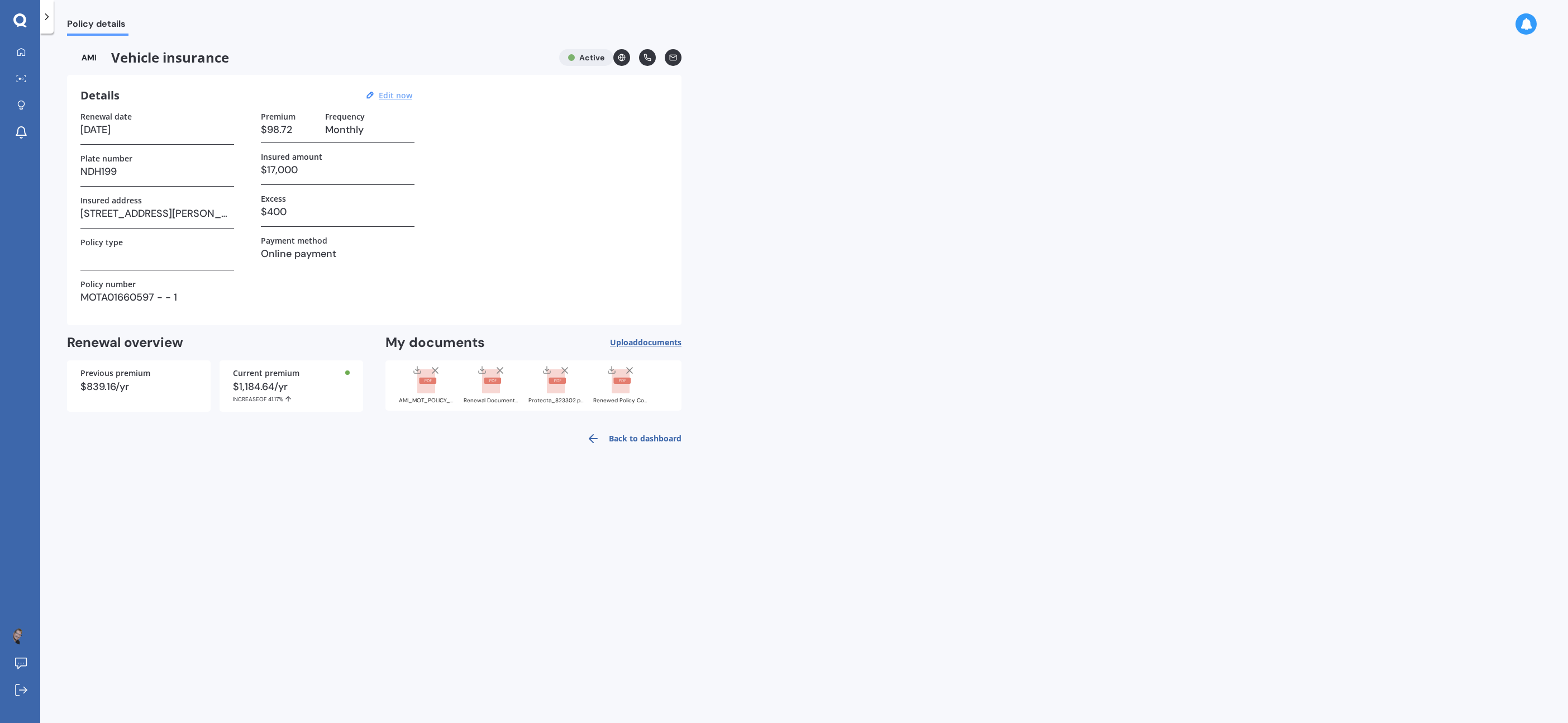
click at [393, 97] on u "Edit now" at bounding box center [395, 95] width 34 height 10
select select "27"
select select "10"
select select "2026"
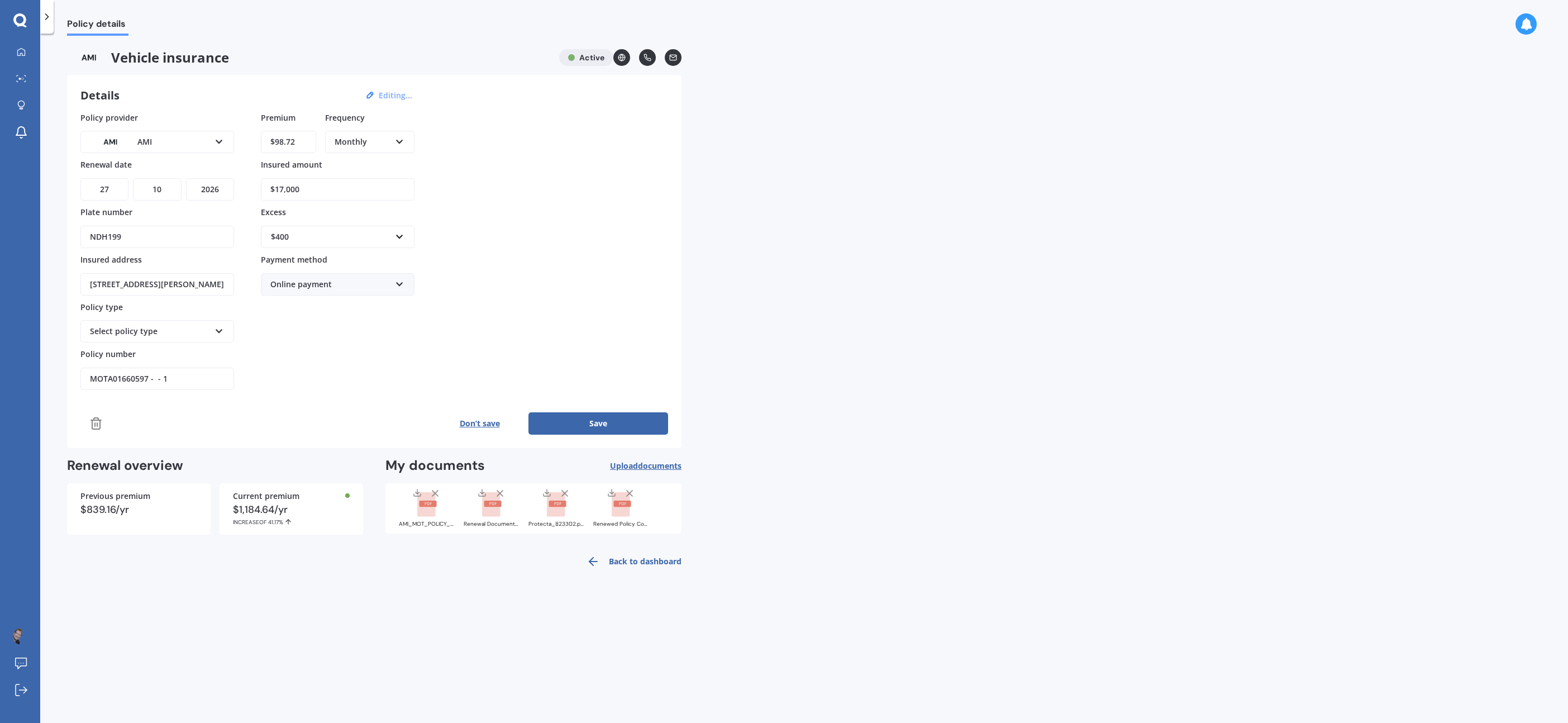
click at [370, 143] on div "Monthly" at bounding box center [362, 142] width 56 height 13
click at [365, 157] on div "Yearly" at bounding box center [369, 163] width 87 height 20
drag, startPoint x: 298, startPoint y: 143, endPoint x: 274, endPoint y: 145, distance: 24.1
click at [274, 145] on input "$98.72" at bounding box center [288, 142] width 55 height 22
type input "$947.65"
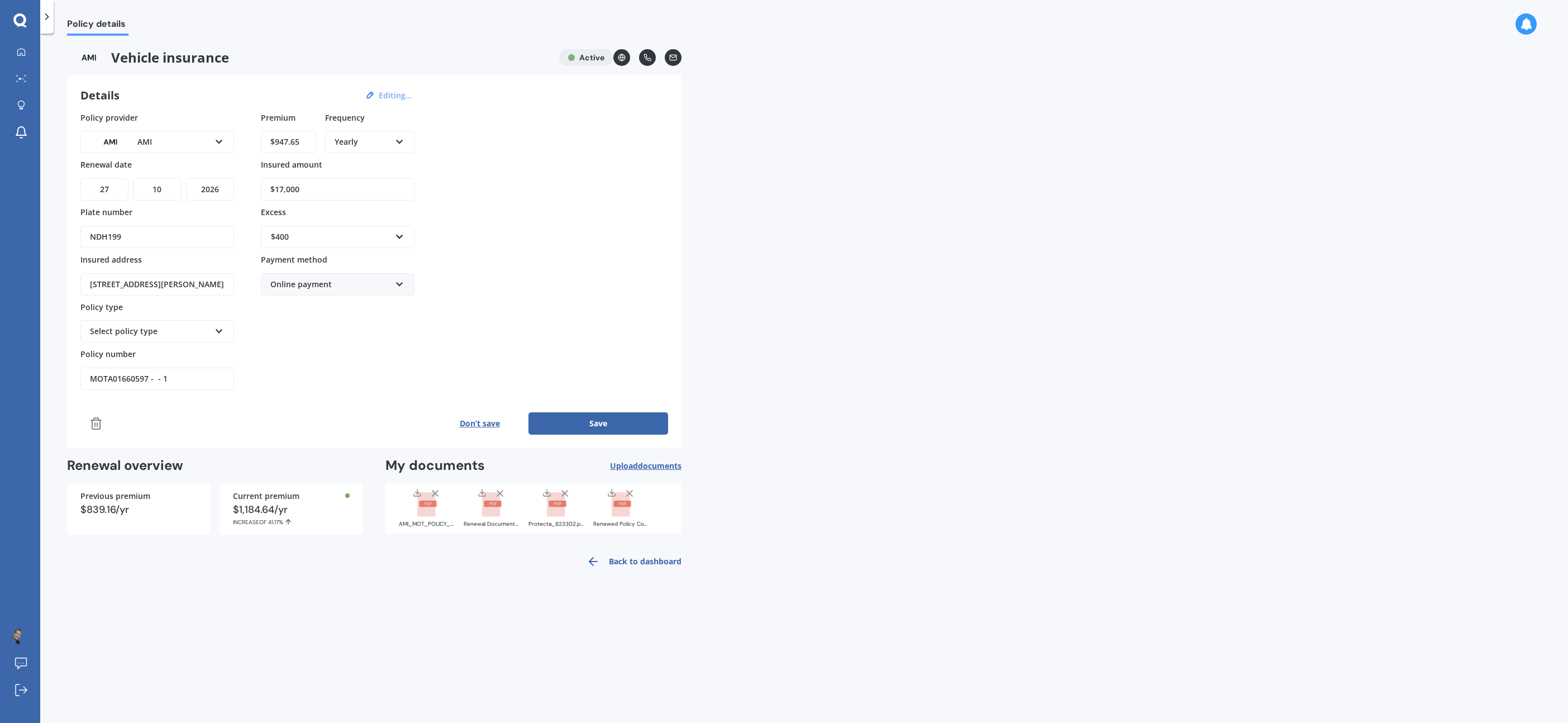
click at [250, 175] on div "Policy provider AMI AA AMI AMP ANZ ASB Aioi Nissay Dowa Ando Assurant Autosure …" at bounding box center [374, 251] width 588 height 279
click at [213, 329] on div "Select policy type Third Party Third Party, Fire & Theft Comprehensive" at bounding box center [157, 331] width 154 height 22
click at [187, 389] on div "Comprehensive" at bounding box center [158, 393] width 151 height 20
click at [268, 376] on div "Premium $947.65 Frequency Yearly Yearly Six-Monthly Quarterly Monthly Fortnight…" at bounding box center [337, 251] width 154 height 279
click at [570, 418] on button "Save" at bounding box center [598, 423] width 139 height 22
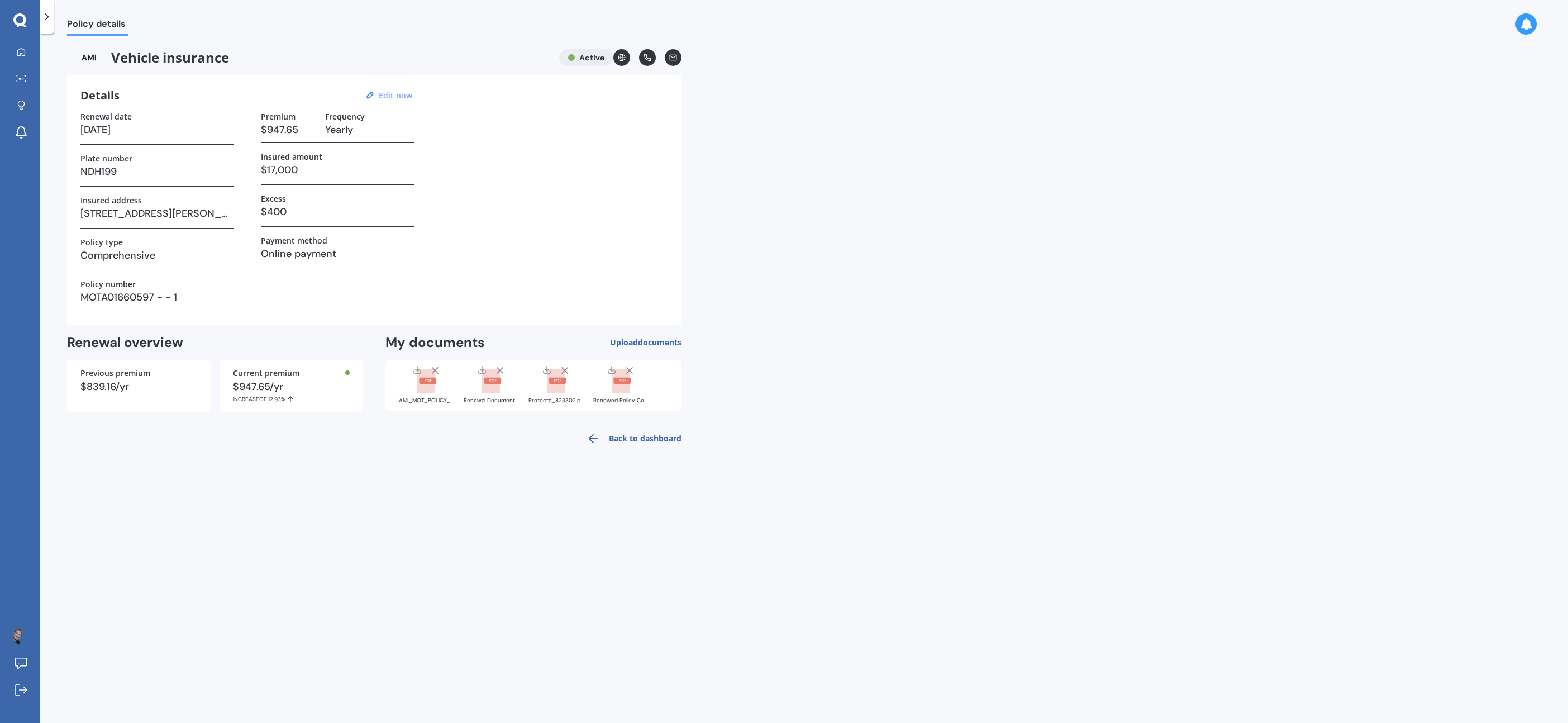
click at [668, 437] on link "Back to dashboard" at bounding box center [630, 439] width 102 height 27
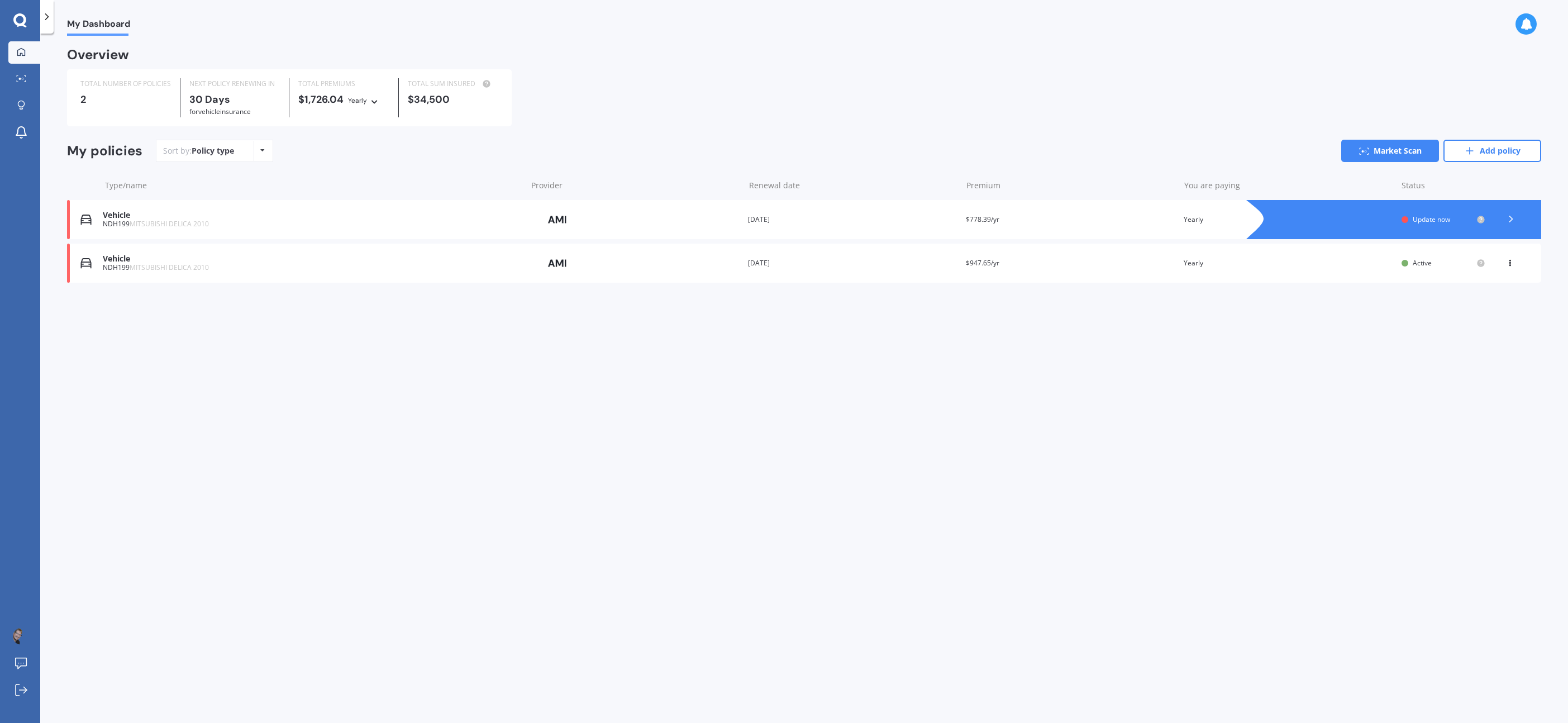
click at [1058, 268] on div "Premium $947.65/yr" at bounding box center [1069, 263] width 209 height 11
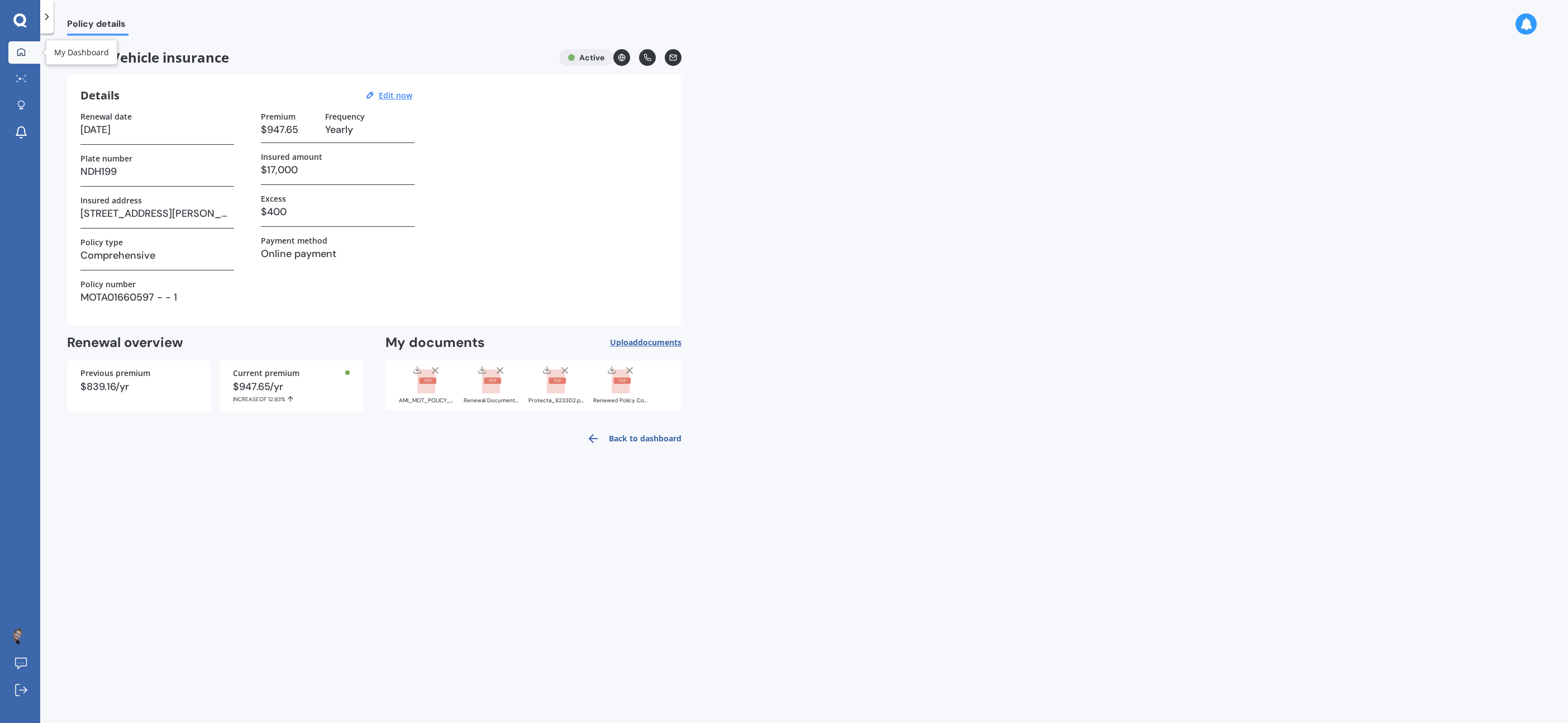
click at [22, 57] on div at bounding box center [20, 52] width 17 height 10
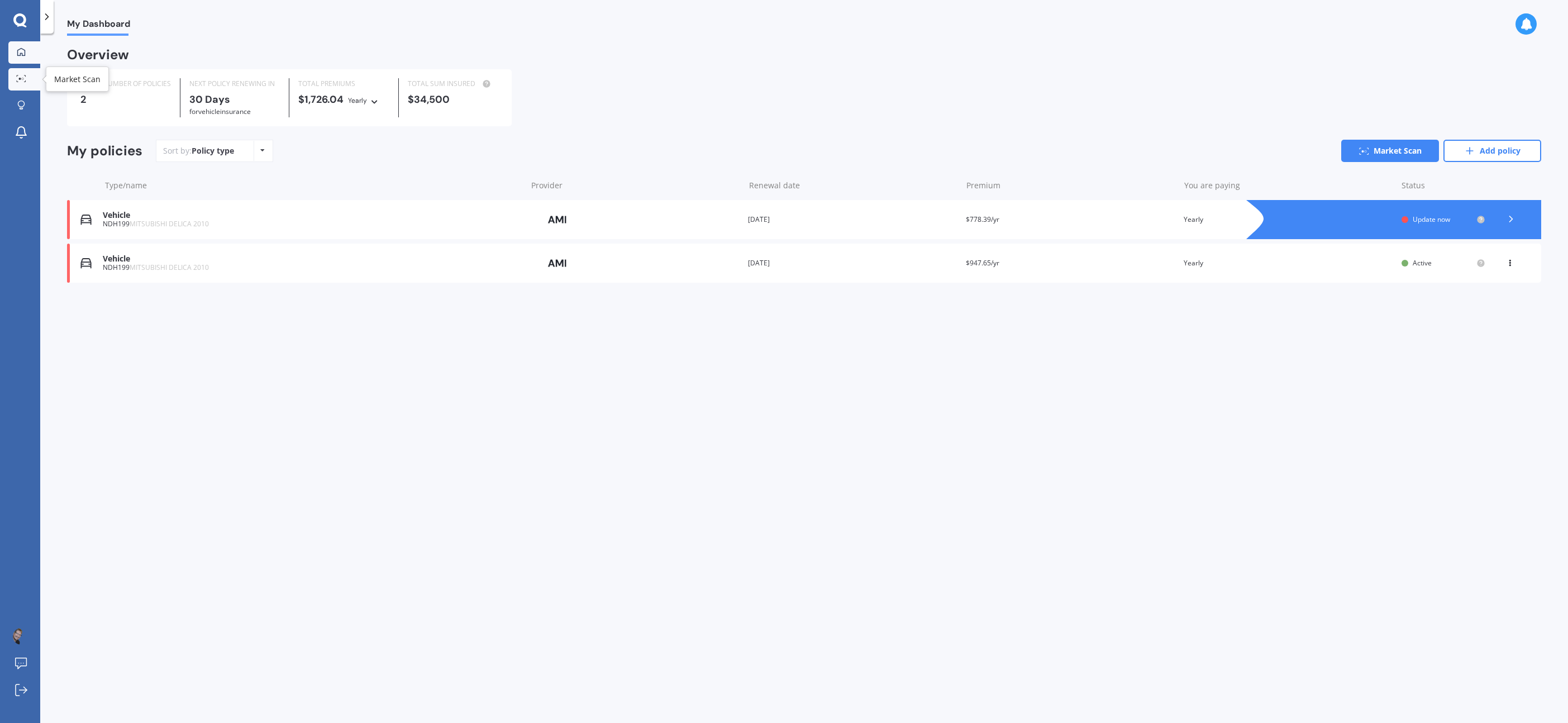
click at [21, 76] on icon at bounding box center [21, 78] width 10 height 7
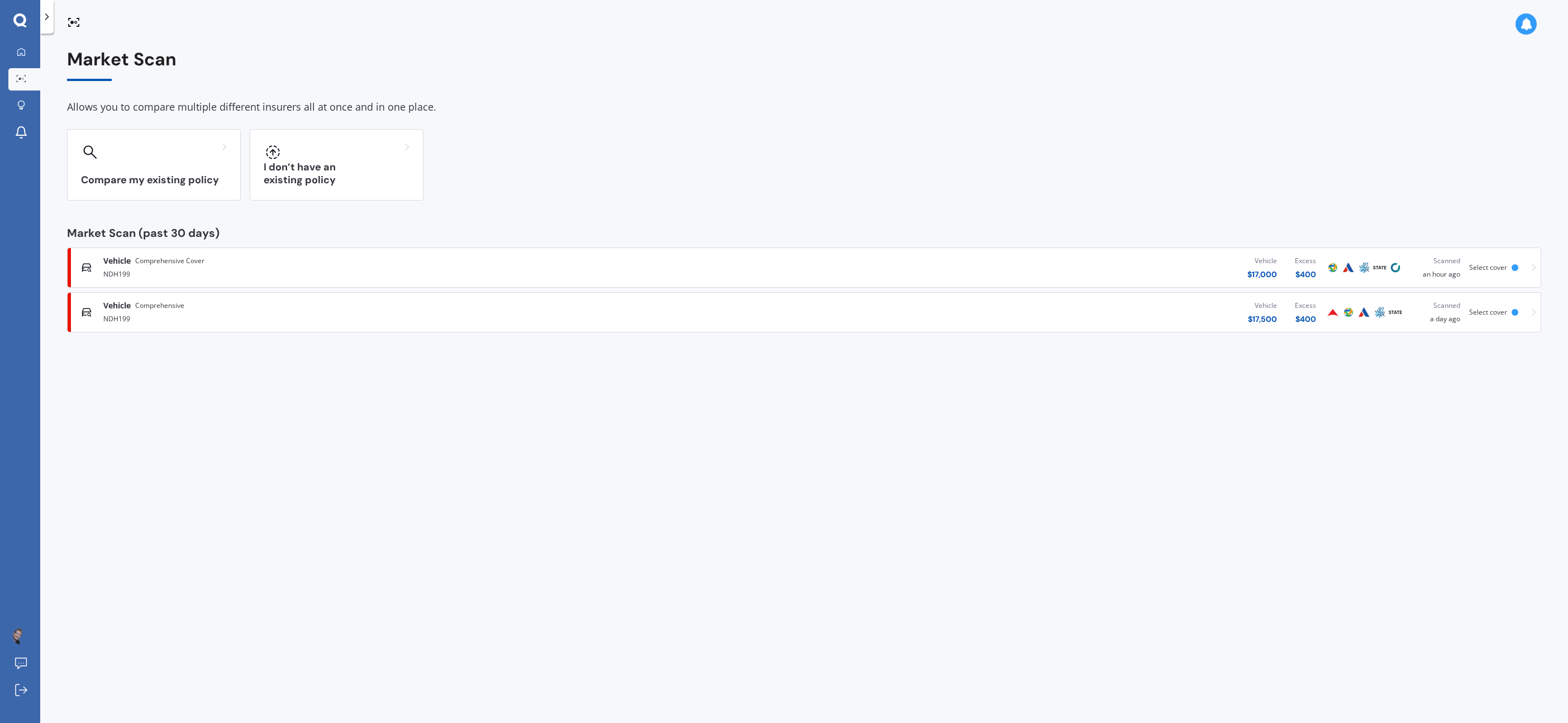
click at [955, 265] on div "Vehicle $ 17,000 Excess $ 400" at bounding box center [1014, 267] width 622 height 34
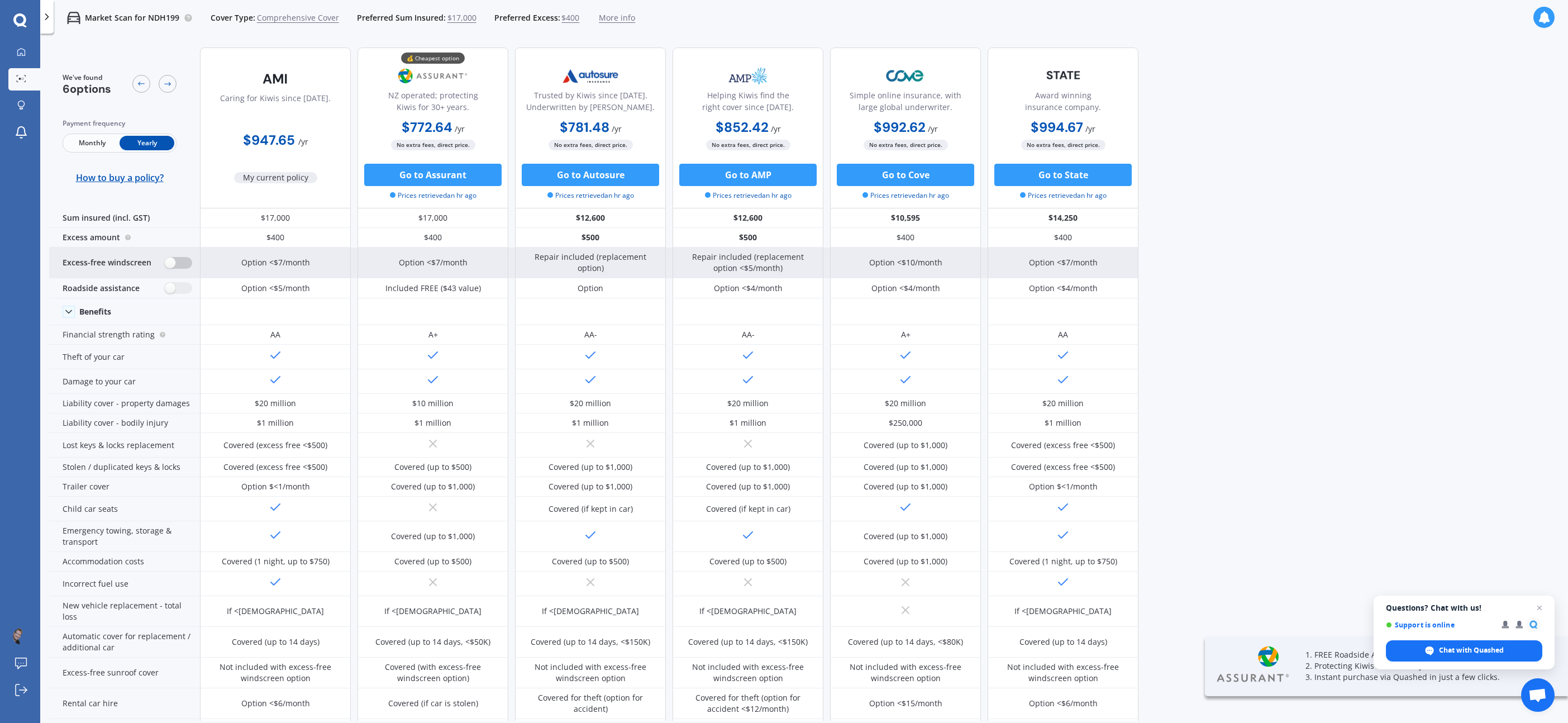
click at [165, 261] on label at bounding box center [178, 262] width 28 height 12
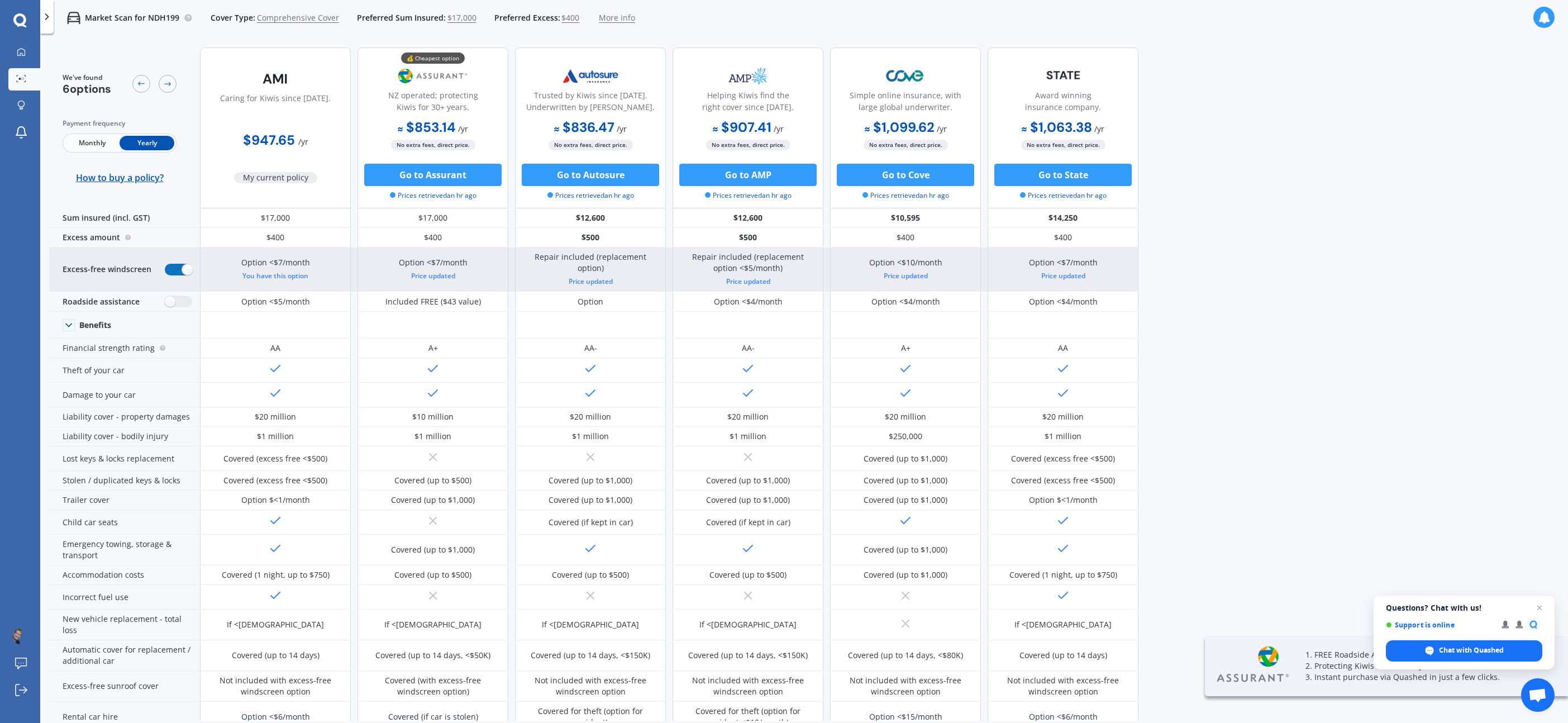
click at [180, 266] on label at bounding box center [178, 269] width 28 height 12
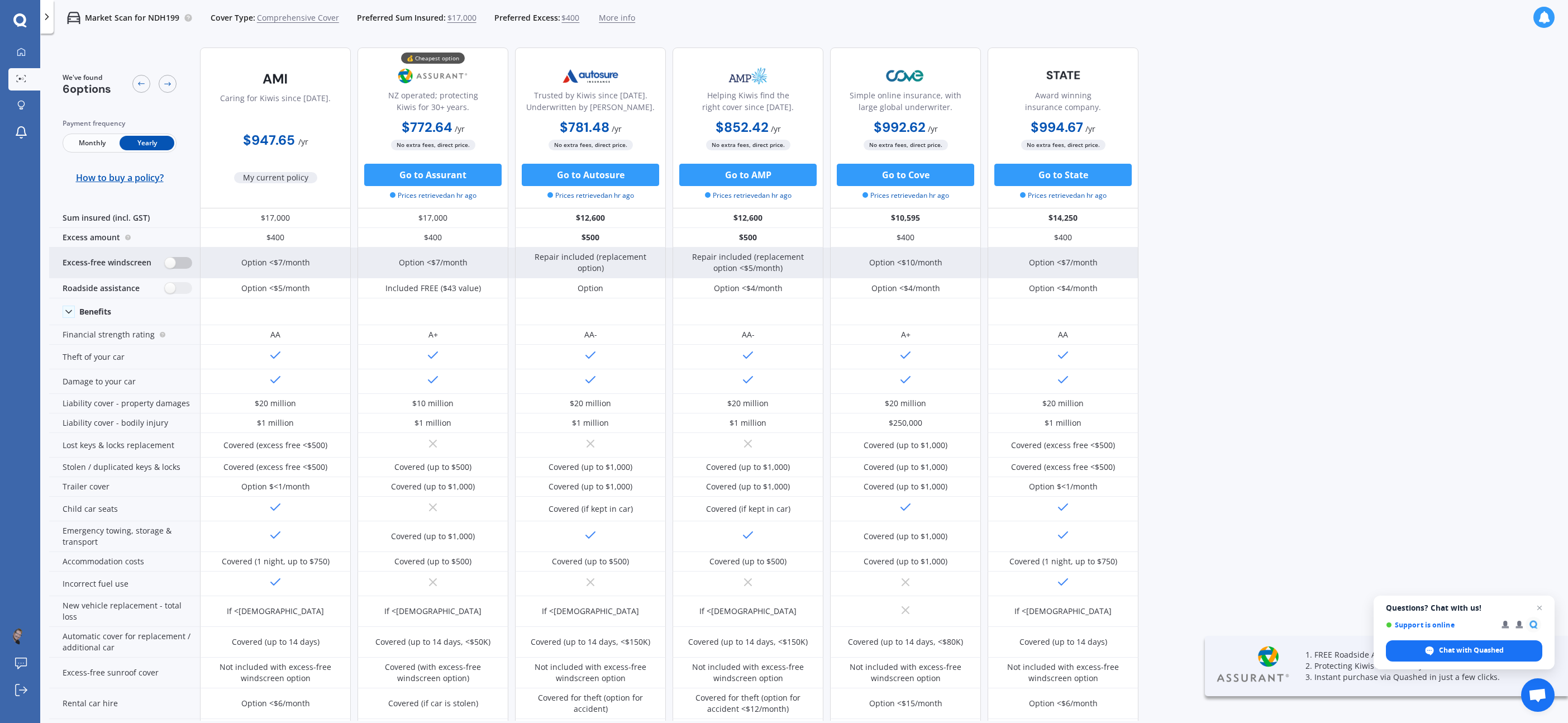
click at [178, 265] on label at bounding box center [178, 262] width 28 height 12
radio input "true"
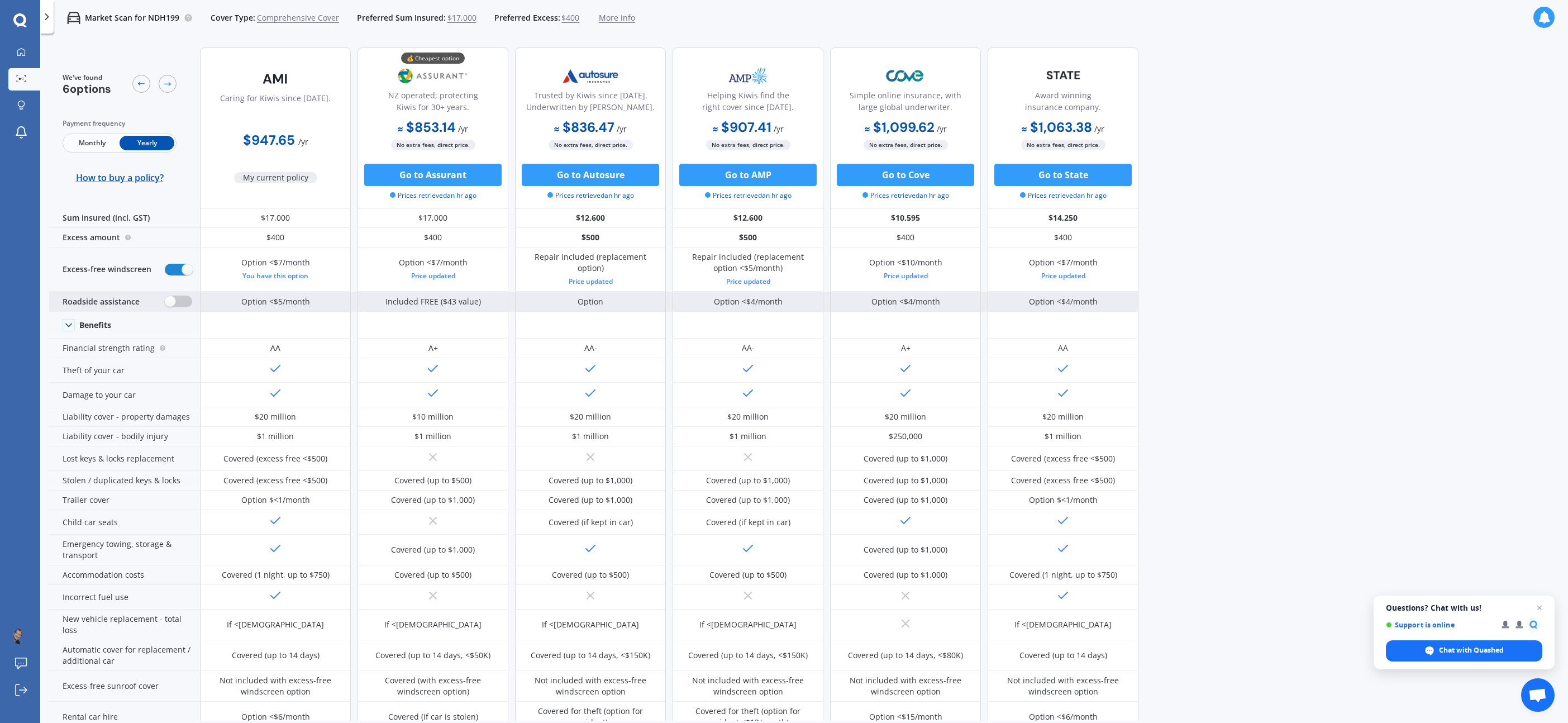
click at [172, 300] on label at bounding box center [178, 301] width 28 height 12
radio input "true"
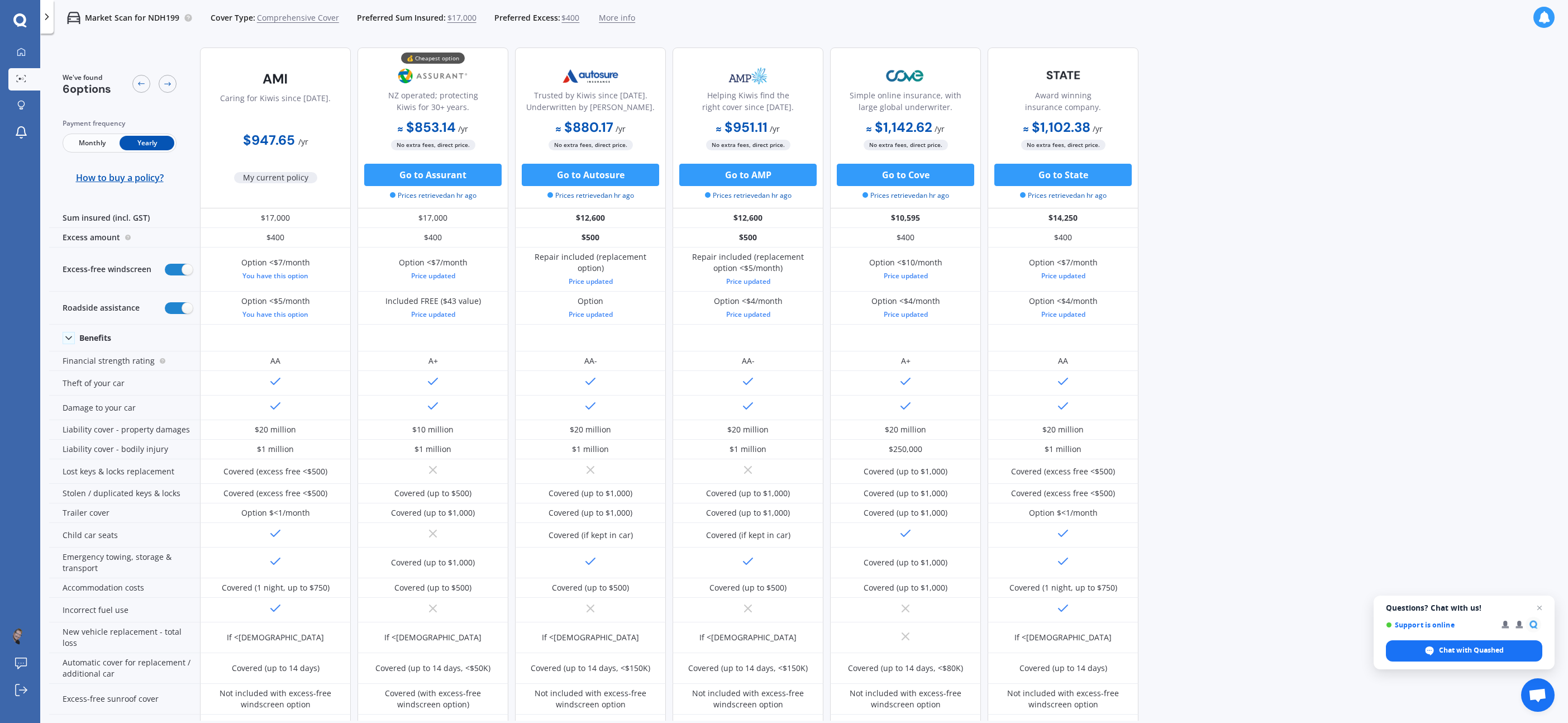
click at [91, 144] on span "Monthly" at bounding box center [92, 143] width 55 height 14
click at [153, 143] on span "Yearly" at bounding box center [147, 143] width 55 height 14
click at [98, 141] on span "Monthly" at bounding box center [92, 143] width 55 height 14
click at [151, 143] on span "Yearly" at bounding box center [147, 143] width 55 height 14
